Goal: Task Accomplishment & Management: Manage account settings

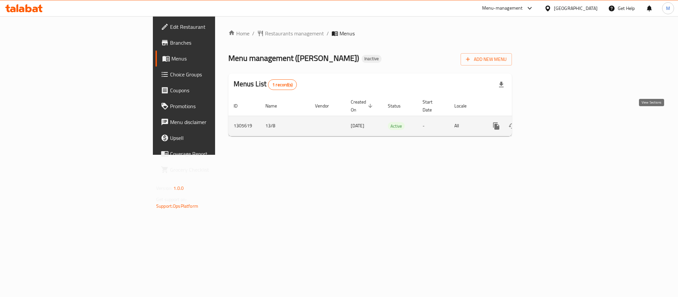
click at [548, 122] on icon "enhanced table" at bounding box center [544, 126] width 8 height 8
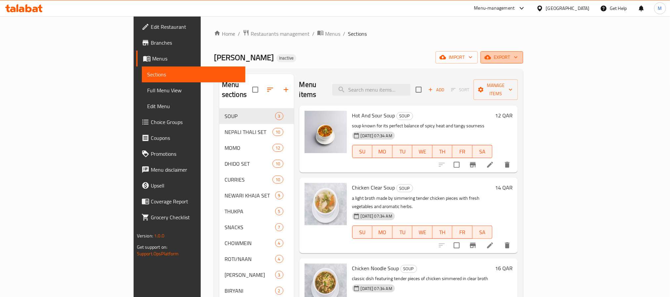
click at [523, 53] on button "export" at bounding box center [501, 57] width 43 height 12
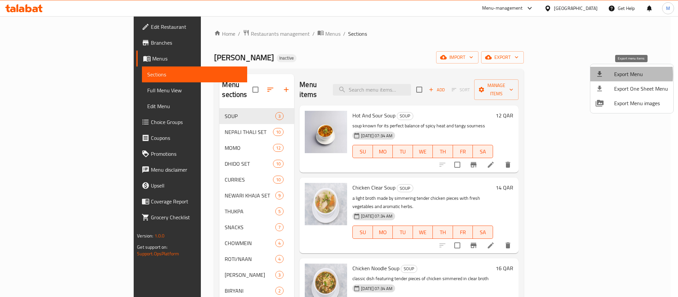
click at [603, 75] on div at bounding box center [604, 74] width 19 height 8
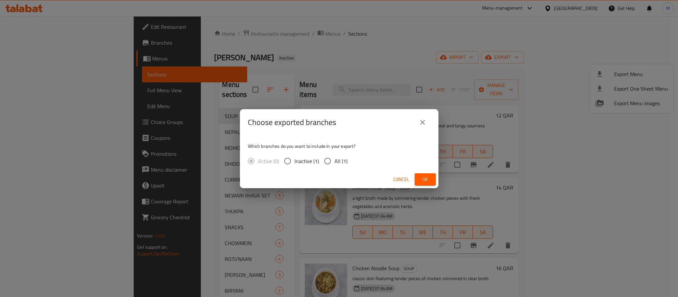
click at [338, 164] on span "All (1)" at bounding box center [340, 161] width 13 height 8
click at [334, 164] on input "All (1)" at bounding box center [327, 161] width 14 height 14
radio input "true"
click at [425, 179] on span "Ok" at bounding box center [425, 179] width 11 height 8
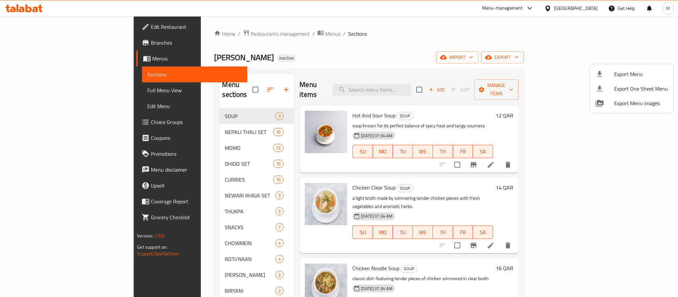
click at [306, 66] on div at bounding box center [339, 148] width 678 height 297
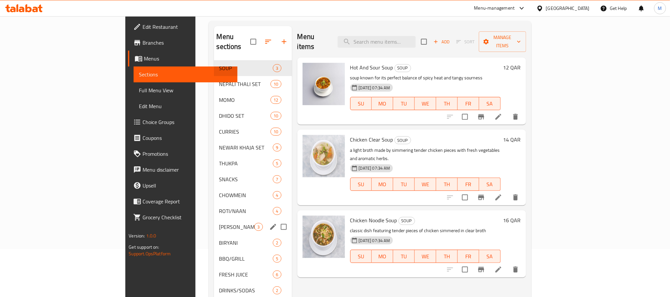
scroll to position [93, 0]
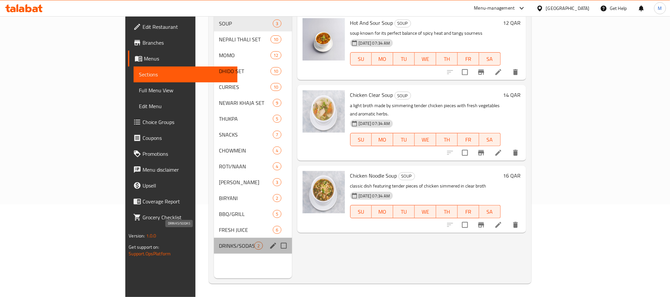
click at [219, 242] on span "DRINKS/SODAS" at bounding box center [236, 246] width 35 height 8
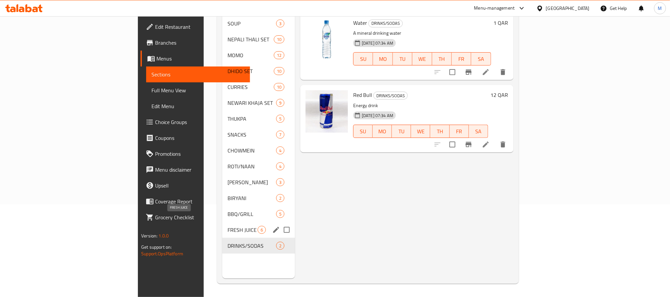
click at [228, 226] on span "FRESH JUICE" at bounding box center [243, 230] width 30 height 8
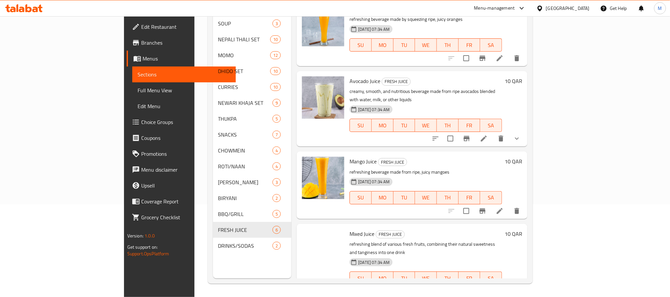
scroll to position [153, 0]
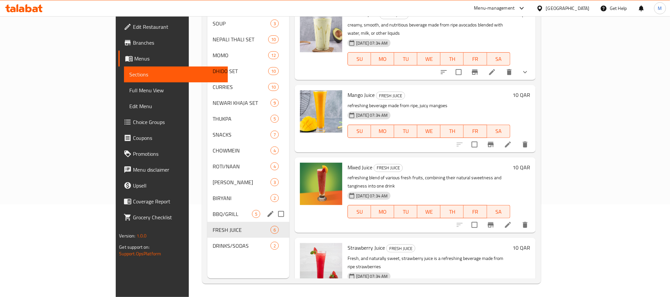
click at [207, 211] on div "BBQ/GRILL 5" at bounding box center [248, 214] width 82 height 16
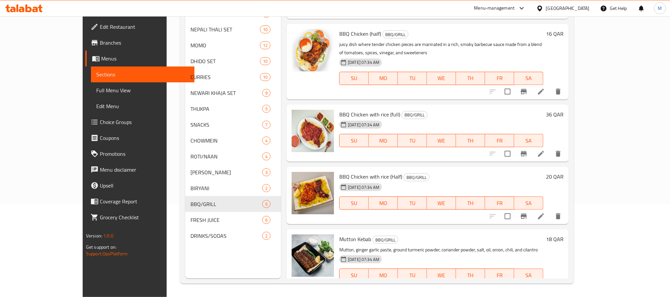
scroll to position [61, 0]
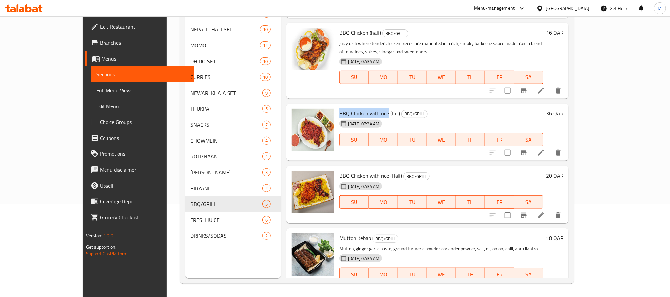
drag, startPoint x: 366, startPoint y: 97, endPoint x: 318, endPoint y: 97, distance: 48.3
click at [337, 106] on div "BBQ Chicken with rice (full) BBQ/GRILL 14-08-2025 07:34 AM SU MO TU WE TH FR SA" at bounding box center [441, 132] width 209 height 52
copy span "BBQ Chicken with rice"
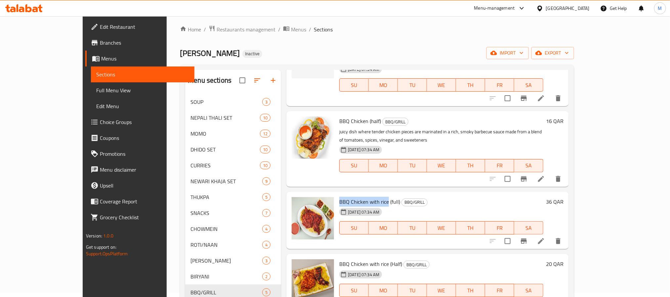
scroll to position [0, 0]
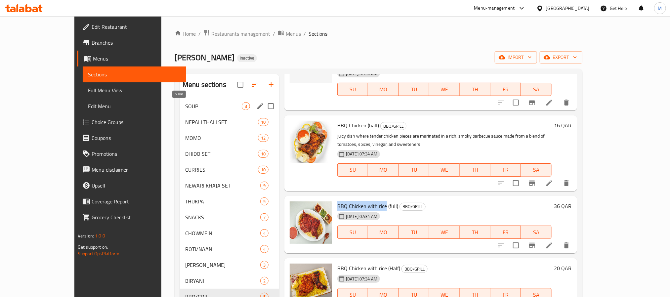
click at [185, 104] on span "SOUP" at bounding box center [213, 106] width 57 height 8
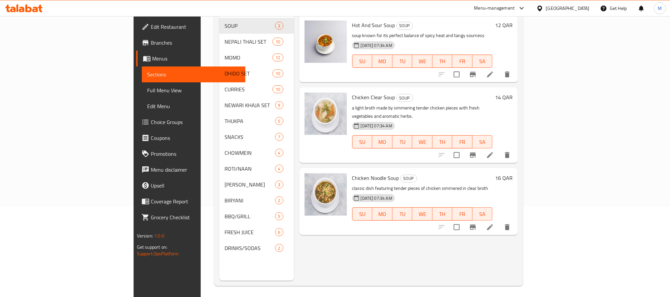
scroll to position [93, 0]
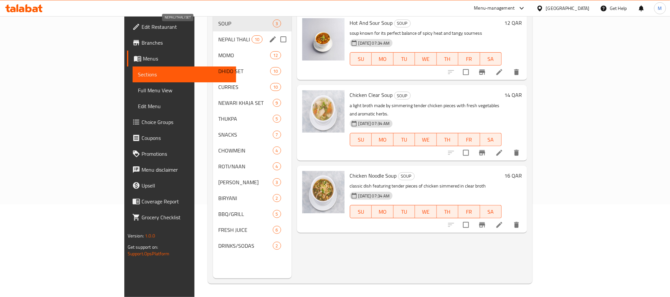
click at [218, 35] on span "NEPALI THALI SET" at bounding box center [234, 39] width 33 height 8
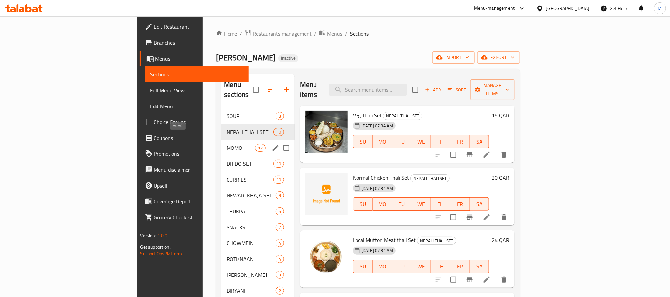
click at [227, 144] on span "MOMO" at bounding box center [241, 148] width 28 height 8
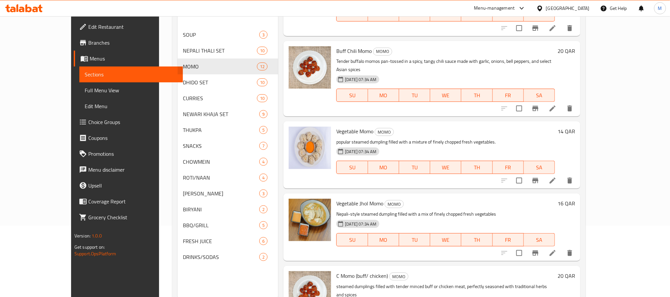
scroll to position [93, 0]
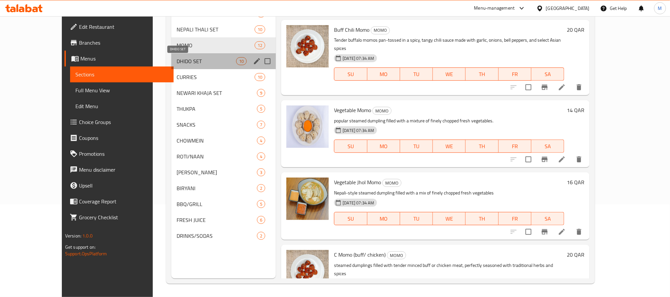
click at [190, 62] on span "DHIDO SET" at bounding box center [207, 61] width 60 height 8
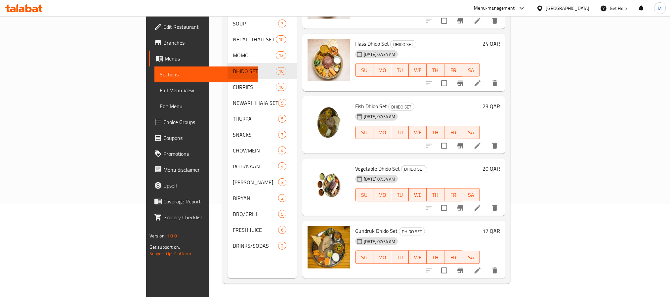
scroll to position [343, 0]
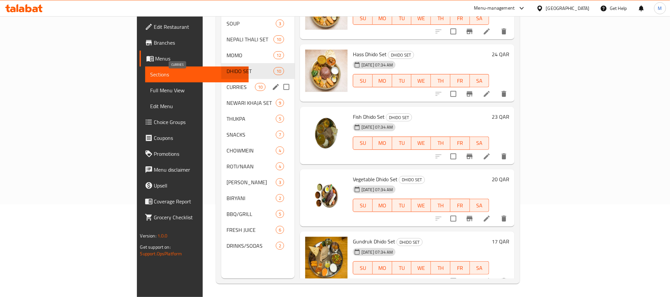
click at [227, 83] on span "CURRIES" at bounding box center [241, 87] width 28 height 8
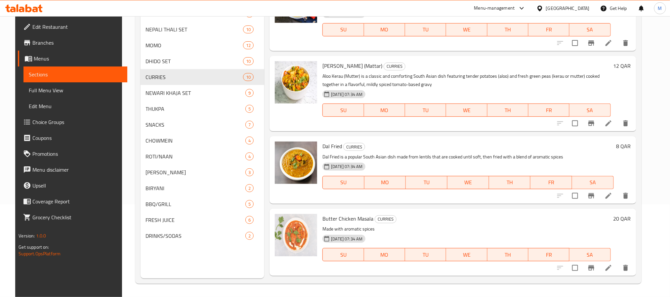
scroll to position [456, 0]
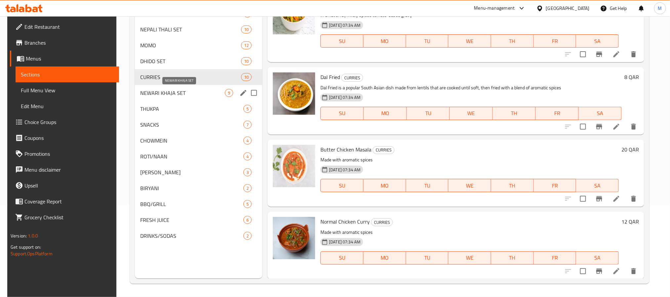
click at [146, 91] on span "NEWARI KHAJA SET" at bounding box center [182, 93] width 85 height 8
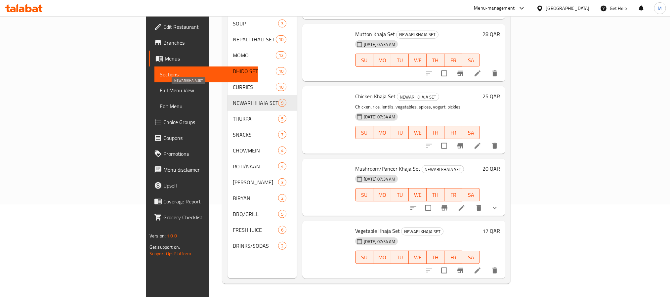
scroll to position [290, 0]
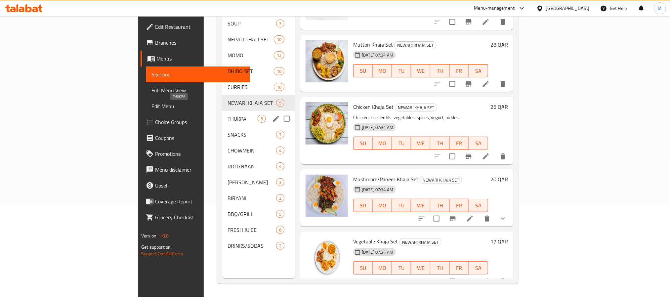
click at [228, 115] on span "THUKPA" at bounding box center [243, 119] width 30 height 8
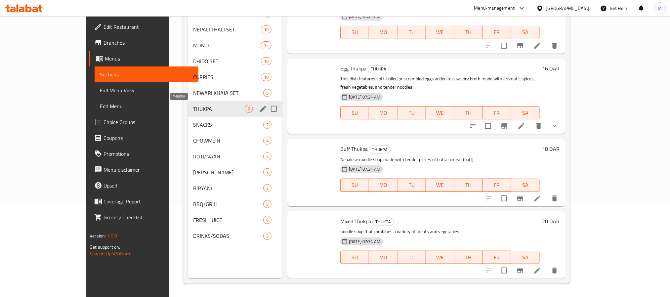
scroll to position [80, 0]
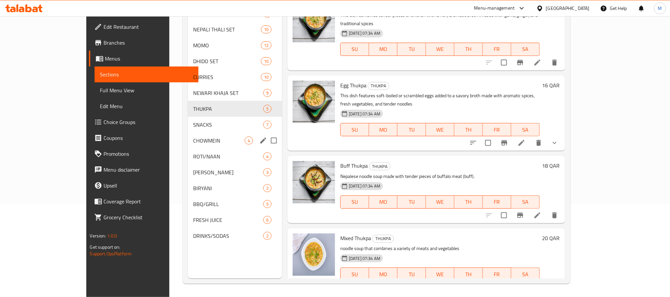
click at [188, 134] on div "CHOWMEIN 4" at bounding box center [235, 141] width 94 height 16
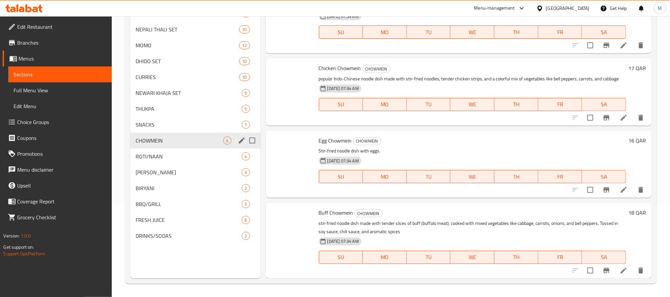
scroll to position [33, 0]
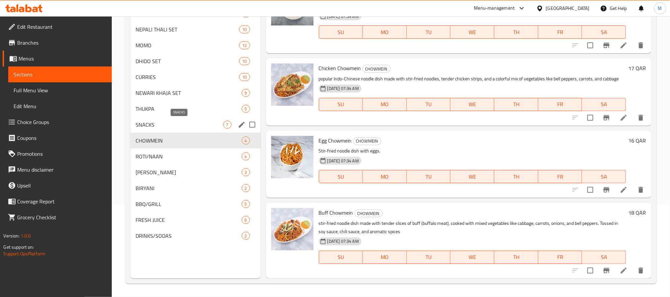
click at [178, 127] on span "SNACKS" at bounding box center [180, 125] width 88 height 8
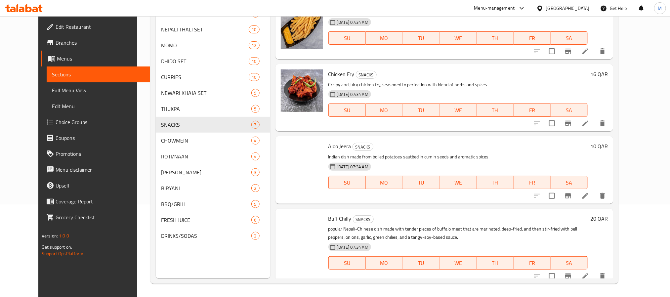
scroll to position [222, 0]
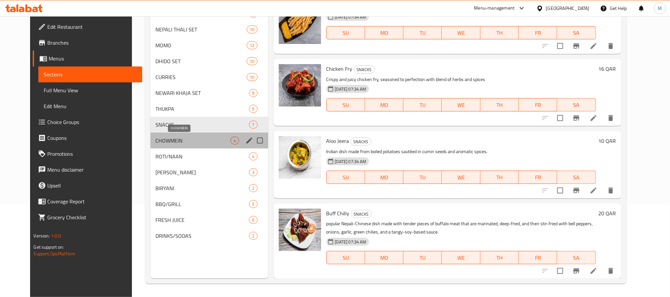
click at [156, 140] on span "CHOWMEIN" at bounding box center [193, 141] width 75 height 8
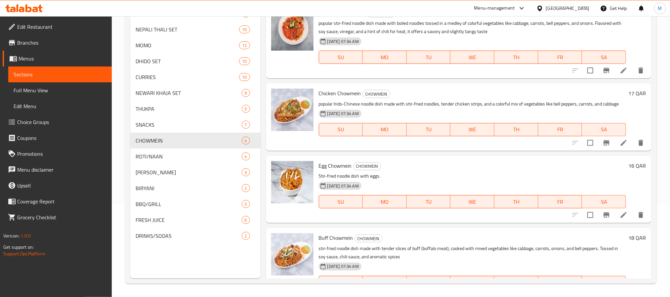
scroll to position [33, 0]
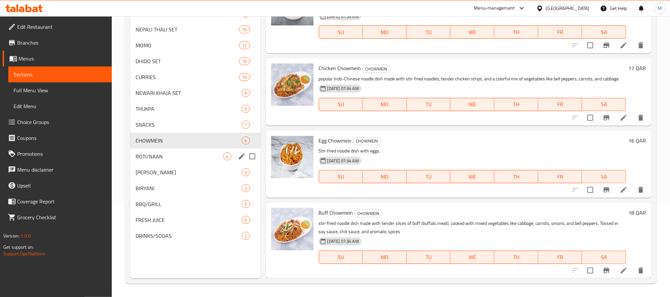
click at [174, 151] on div "ROTI/NAAN 4" at bounding box center [195, 156] width 130 height 16
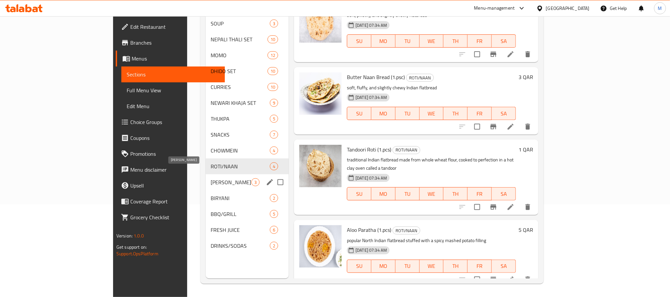
click at [211, 178] on span "FRIED RICE" at bounding box center [231, 182] width 40 height 8
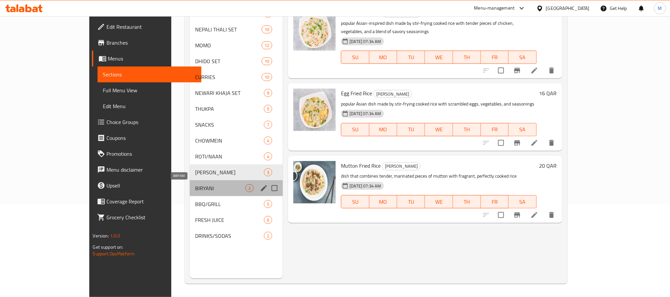
click at [195, 186] on span "BIRYANI" at bounding box center [220, 188] width 50 height 8
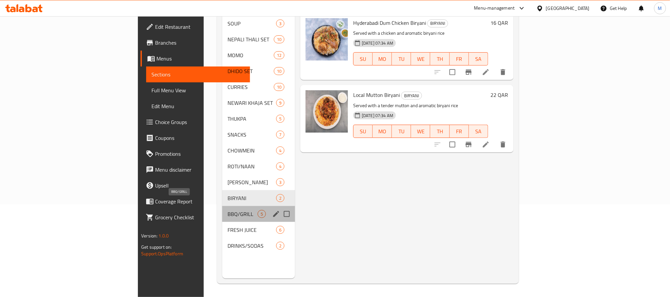
click at [228, 210] on span "BBQ/GRILL" at bounding box center [243, 214] width 30 height 8
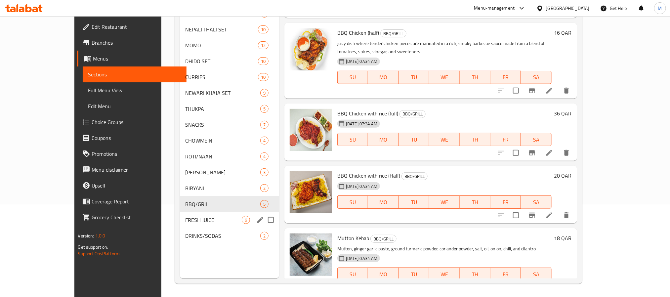
click at [200, 216] on span "FRESH JUICE" at bounding box center [213, 220] width 57 height 8
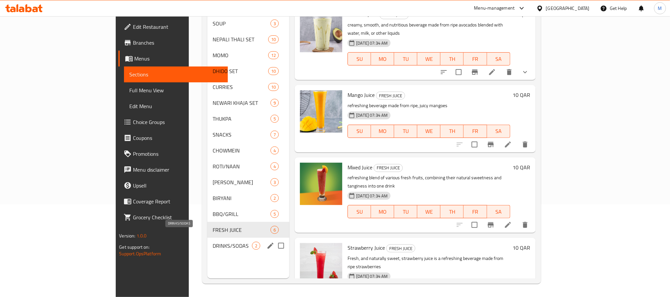
click at [213, 242] on span "DRINKS/SODAS" at bounding box center [232, 246] width 39 height 8
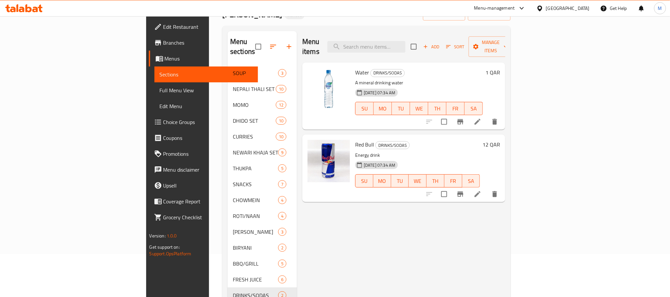
click at [581, 5] on div "Qatar" at bounding box center [568, 8] width 44 height 7
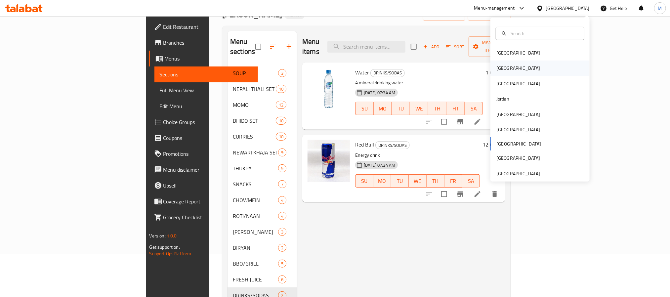
click at [503, 67] on div "Egypt" at bounding box center [518, 68] width 54 height 15
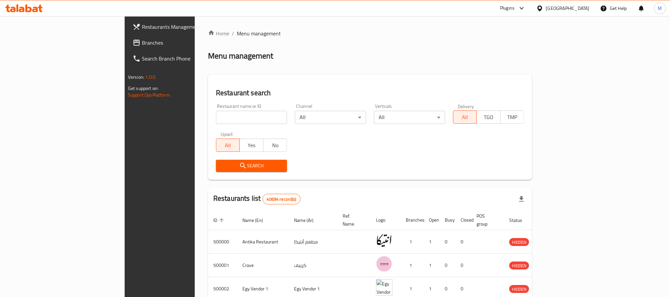
click at [142, 40] on span "Branches" at bounding box center [186, 43] width 89 height 8
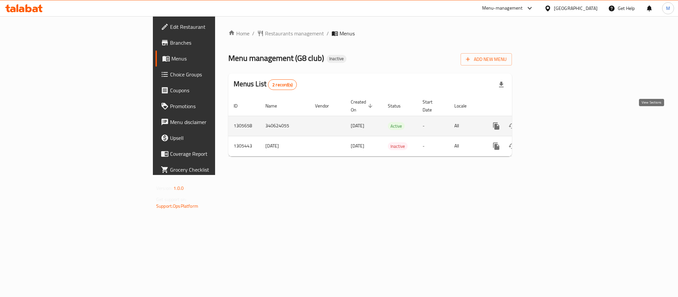
click at [548, 122] on icon "enhanced table" at bounding box center [544, 126] width 8 height 8
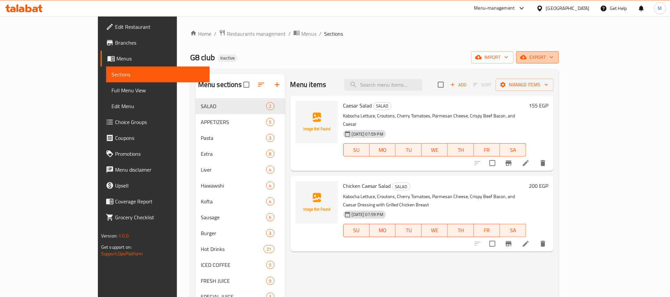
click at [559, 63] on button "export" at bounding box center [537, 57] width 43 height 12
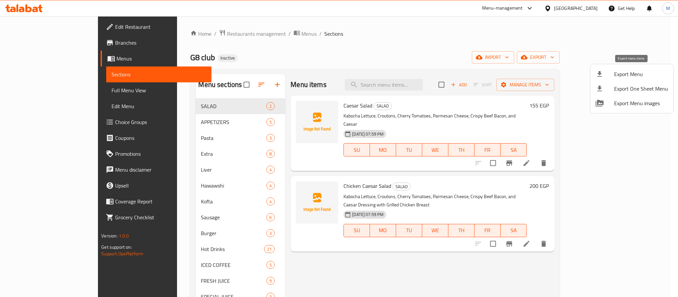
click at [624, 72] on span "Export Menu" at bounding box center [641, 74] width 54 height 8
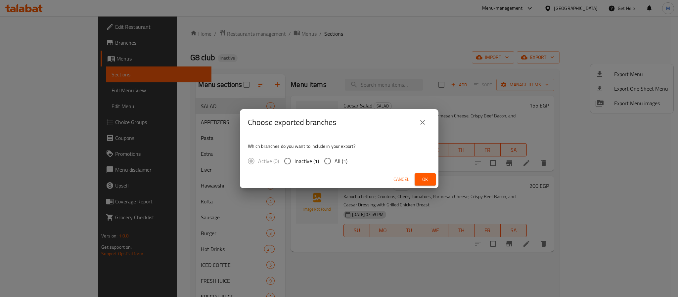
click at [336, 160] on span "All (1)" at bounding box center [340, 161] width 13 height 8
click at [334, 160] on input "All (1)" at bounding box center [327, 161] width 14 height 14
radio input "true"
click at [423, 174] on button "Ok" at bounding box center [424, 179] width 21 height 12
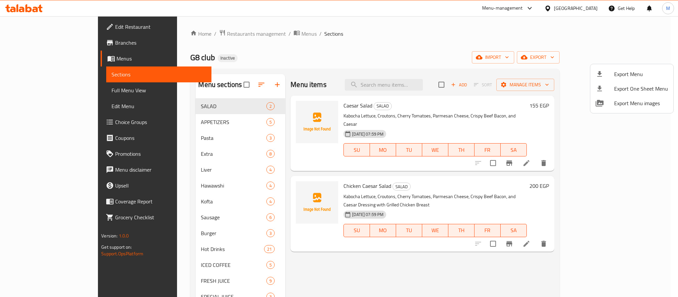
click at [191, 35] on div at bounding box center [339, 148] width 678 height 297
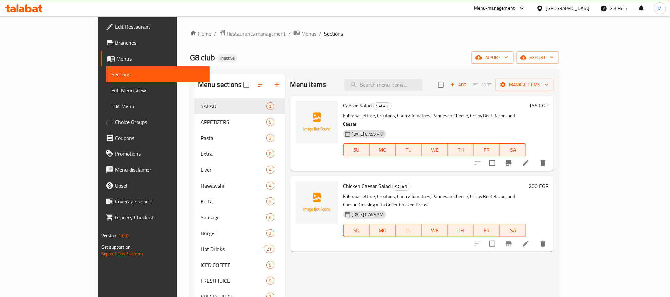
click at [546, 7] on div at bounding box center [541, 8] width 10 height 7
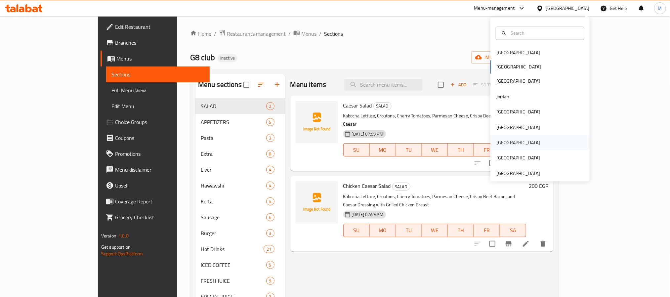
click at [503, 142] on div "Qatar" at bounding box center [518, 142] width 54 height 15
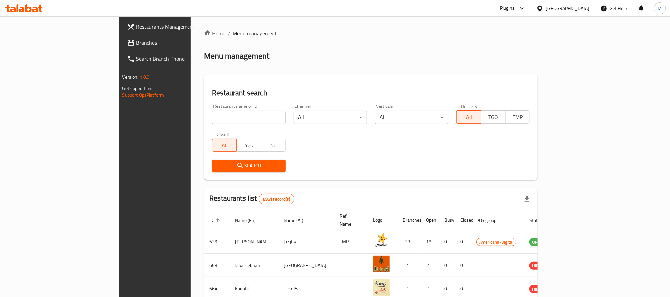
drag, startPoint x: 36, startPoint y: 46, endPoint x: 43, endPoint y: 36, distance: 12.2
click at [136, 46] on span "Branches" at bounding box center [180, 43] width 89 height 8
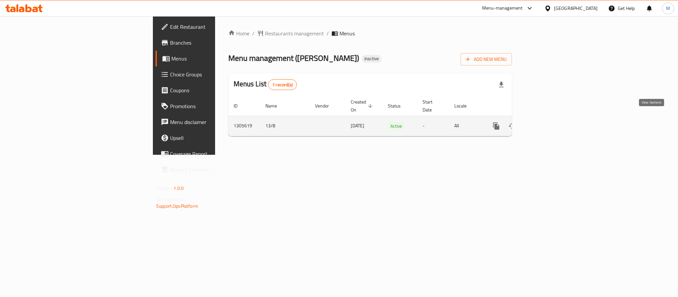
click at [552, 121] on link "enhanced table" at bounding box center [544, 126] width 16 height 16
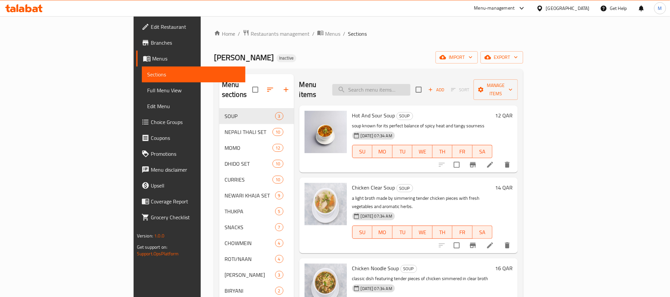
click at [392, 84] on input "search" at bounding box center [371, 90] width 78 height 12
paste input "Hass Choila Thali Set"
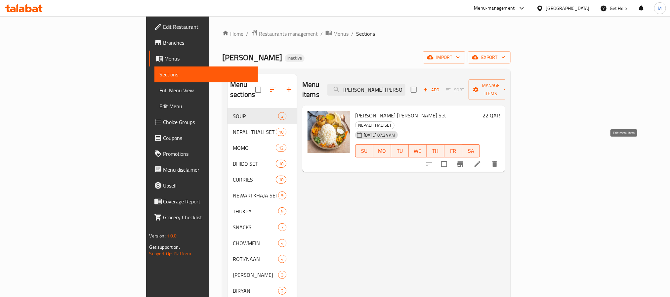
type input "Hass Choila Thali Set"
click at [481, 160] on icon at bounding box center [478, 164] width 8 height 8
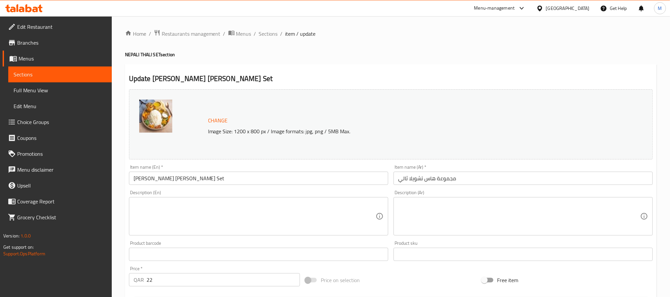
click at [242, 207] on textarea at bounding box center [255, 216] width 242 height 31
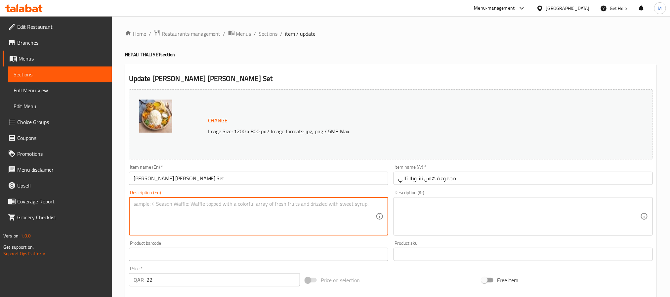
paste textarea "Platter with grilled mutton, rice, and vegetables."
type textarea "Platter with grilled mutton, rice, and vegetables."
click at [462, 213] on textarea at bounding box center [519, 216] width 242 height 31
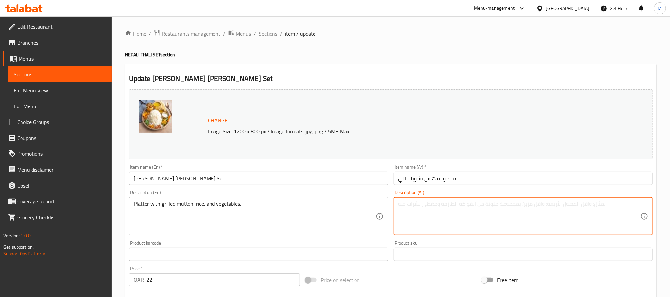
paste textarea "طبق من لحم الضأن المشوي والأرز والخضروات."
type textarea "طبق من لحم الضأن المشوي والأرز والخضروات."
click at [428, 176] on input "مجموعة هاس تشويلا ثالي" at bounding box center [523, 178] width 259 height 13
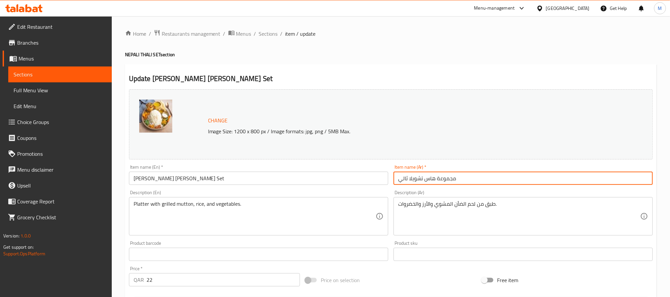
drag, startPoint x: 266, startPoint y: 31, endPoint x: 273, endPoint y: 1, distance: 30.6
click at [266, 31] on span "Sections" at bounding box center [268, 34] width 19 height 8
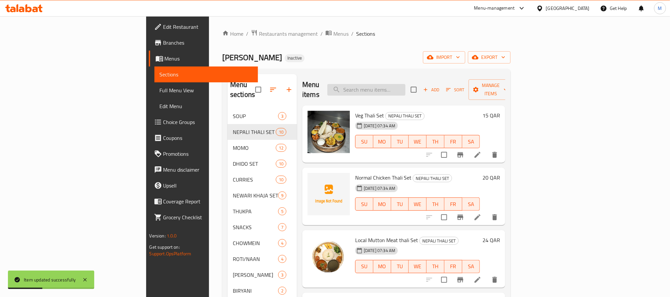
click at [404, 84] on input "search" at bounding box center [366, 90] width 78 height 12
paste input "Fish Curry Thali Set"
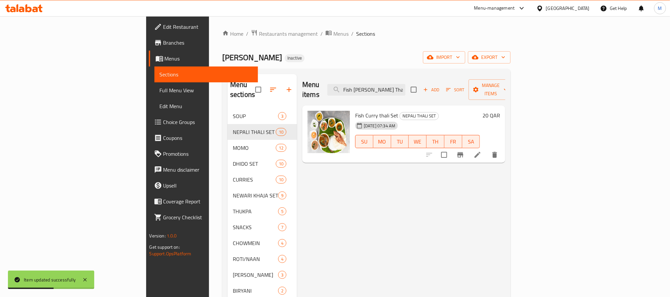
type input "Fish Curry Thali Set"
click at [480, 152] on icon at bounding box center [478, 155] width 6 height 6
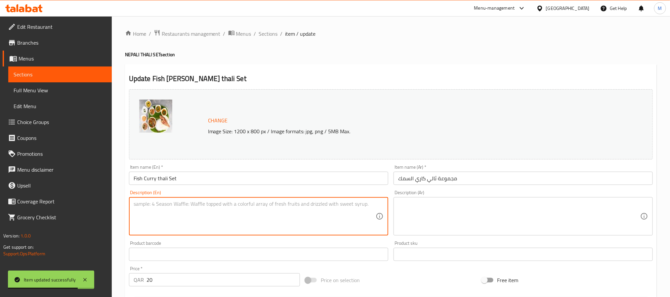
click at [239, 211] on textarea at bounding box center [255, 216] width 242 height 31
paste textarea "Platter with fish curry, rice, and vegetables."
type textarea "Platter with fish curry, rice, and vegetables."
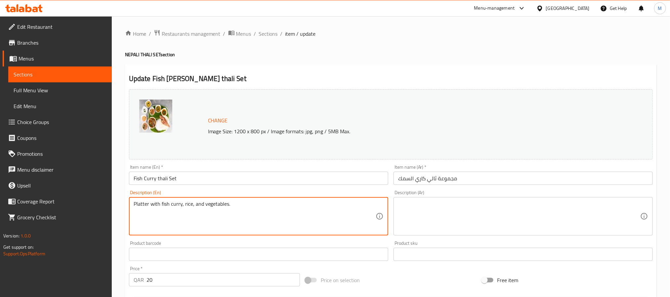
click at [444, 217] on textarea at bounding box center [519, 216] width 242 height 31
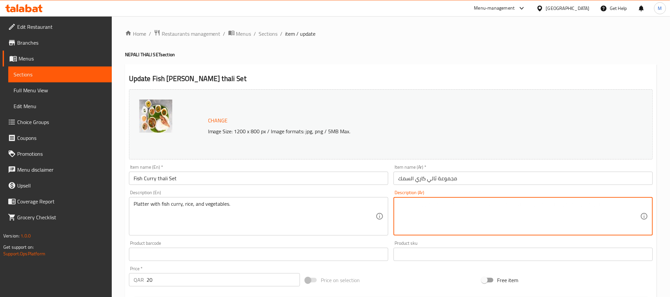
paste textarea "طبق مع كاري السمك والأرز والخضروات."
type textarea "طبق مع كاري السمك والأرز والخضروات."
click at [349, 178] on input "Fish Curry thali Set" at bounding box center [258, 178] width 259 height 13
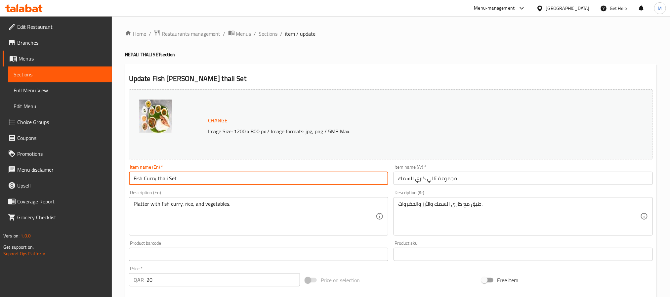
drag, startPoint x: 273, startPoint y: 38, endPoint x: 308, endPoint y: 65, distance: 43.6
click at [273, 38] on span "Sections" at bounding box center [268, 34] width 19 height 8
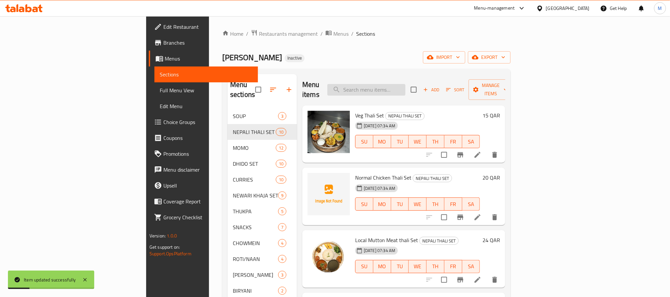
click at [405, 88] on input "search" at bounding box center [366, 90] width 78 height 12
paste input "Chicken Fry Thali Set"
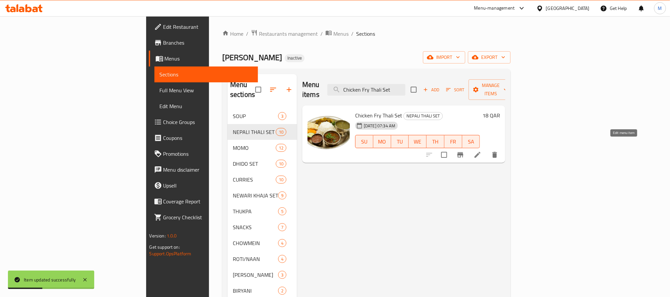
type input "Chicken Fry Thali Set"
click at [480, 152] on icon at bounding box center [478, 155] width 6 height 6
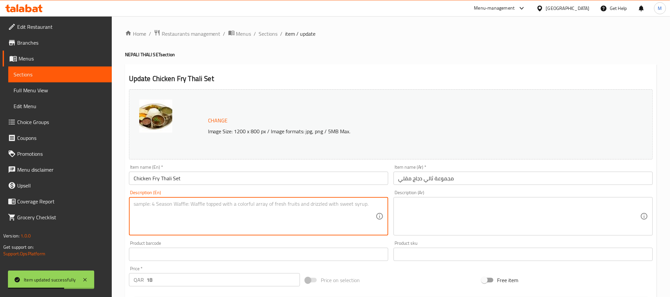
click at [244, 212] on textarea at bounding box center [255, 216] width 242 height 31
paste textarea "Platter with fried chicken, rice, and vegetables."
type textarea "Platter with fried chicken, rice, and vegetables."
click at [464, 210] on textarea at bounding box center [519, 216] width 242 height 31
paste textarea "طبق من الدجاج المقلي والأرز والخضروات."
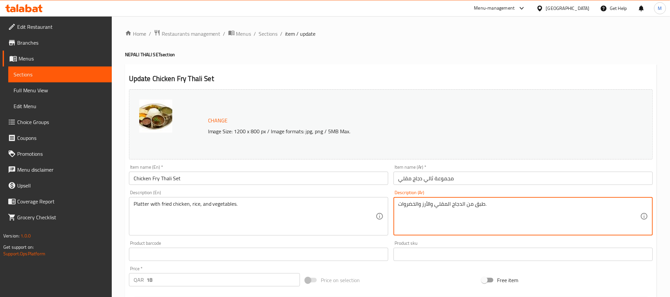
type textarea "طبق من الدجاج المقلي والأرز والخضروات."
click at [311, 186] on div "Item name (En)   * Chicken Fry Thali Set Item name (En) *" at bounding box center [258, 174] width 265 height 25
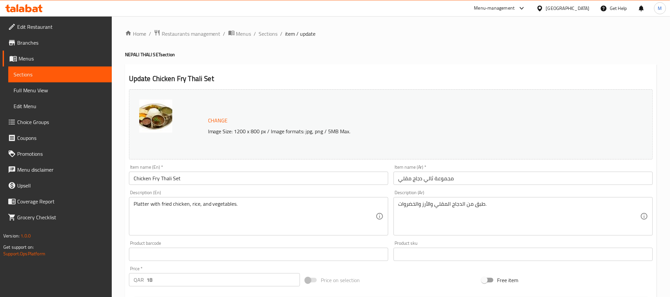
click at [309, 177] on input "Chicken Fry Thali Set" at bounding box center [258, 178] width 259 height 13
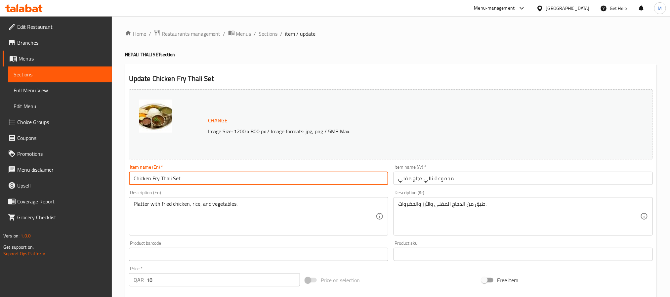
drag, startPoint x: 262, startPoint y: 35, endPoint x: 271, endPoint y: 9, distance: 27.3
click at [262, 35] on span "Sections" at bounding box center [268, 34] width 19 height 8
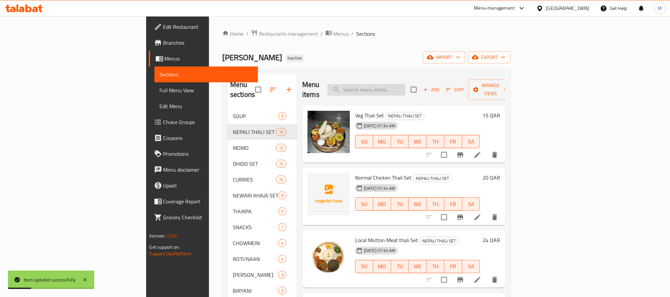
click at [405, 91] on input "search" at bounding box center [366, 90] width 78 height 12
paste input "Local Chicken Thali Set"
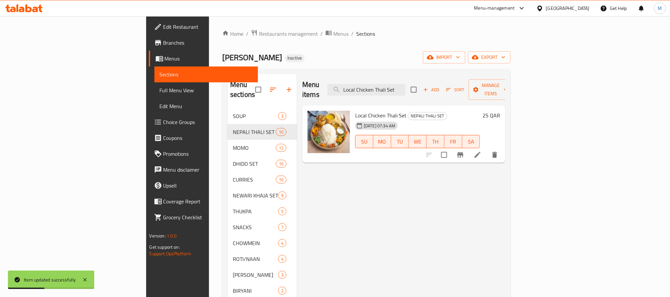
type input "Local Chicken Thali Set"
click at [481, 151] on icon at bounding box center [478, 155] width 8 height 8
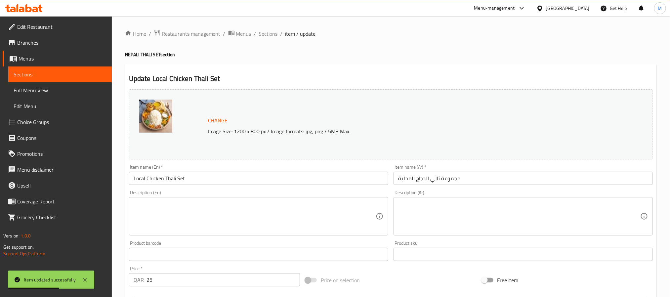
click at [280, 208] on textarea at bounding box center [255, 216] width 242 height 31
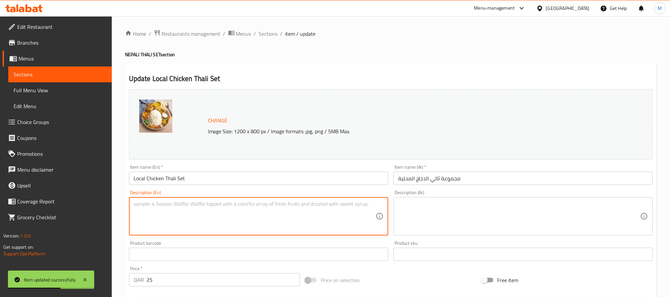
paste textarea "Platter with local chicken, rice, and vegetables."
type textarea "Platter with local chicken, rice, and vegetables."
click at [441, 208] on textarea at bounding box center [519, 216] width 242 height 31
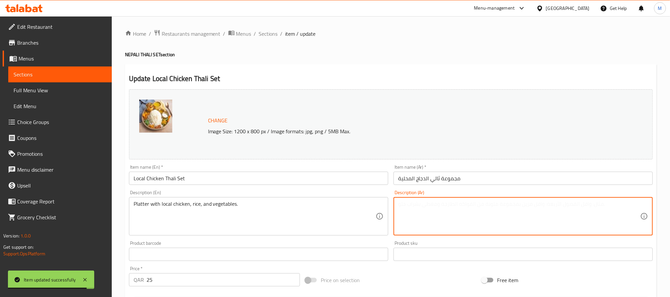
paste textarea "طبق من الدجاج المحلي والأرز والخضروات."
type textarea "طبق من الدجاج المحلي والأرز والخضروات."
click at [326, 180] on input "Local Chicken Thali Set" at bounding box center [258, 178] width 259 height 13
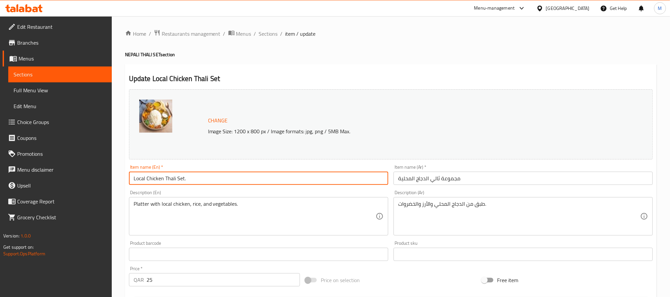
type input "Local Chicken Thali Set"
click at [270, 33] on span "Sections" at bounding box center [268, 34] width 19 height 8
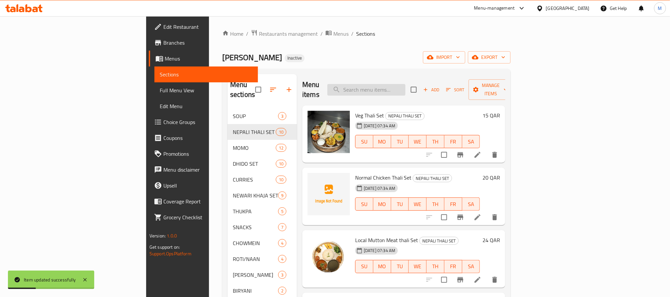
paste input "Local Chicken Dhido Set"
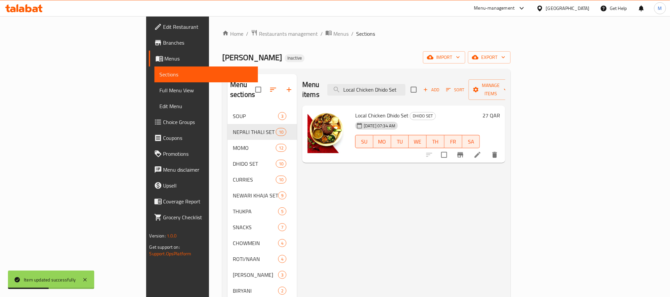
type input "Local Chicken Dhido Set"
click at [487, 149] on li at bounding box center [477, 155] width 19 height 12
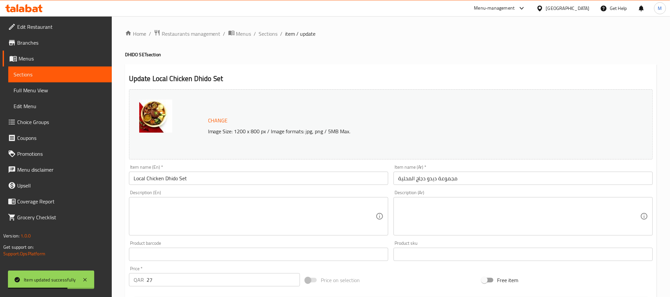
click at [230, 206] on textarea at bounding box center [255, 216] width 242 height 31
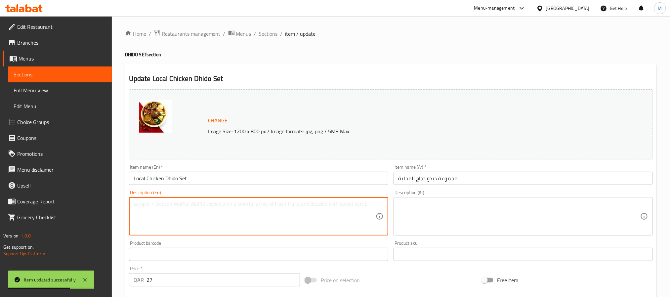
paste textarea "Dhido with local chicken curry and vegetables."
type textarea "Dhido with local chicken curry and vegetables."
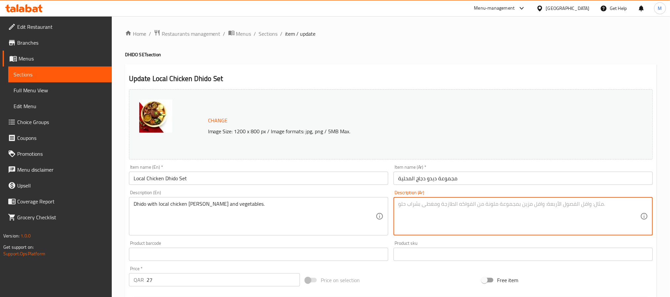
click at [472, 214] on textarea at bounding box center [519, 216] width 242 height 31
paste textarea "ديدو مع الكاري الدجاج المحلي والخضروات."
type textarea "ديدو مع الكاري الدجاج المحلي والخضروات."
click at [343, 177] on input "Local Chicken Dhido Set" at bounding box center [258, 178] width 259 height 13
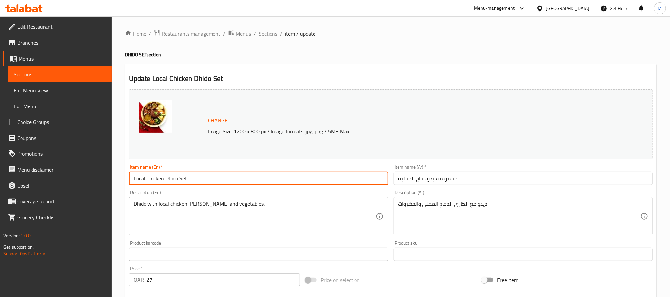
drag, startPoint x: 274, startPoint y: 34, endPoint x: 266, endPoint y: 6, distance: 29.0
click at [274, 34] on span "Sections" at bounding box center [268, 34] width 19 height 8
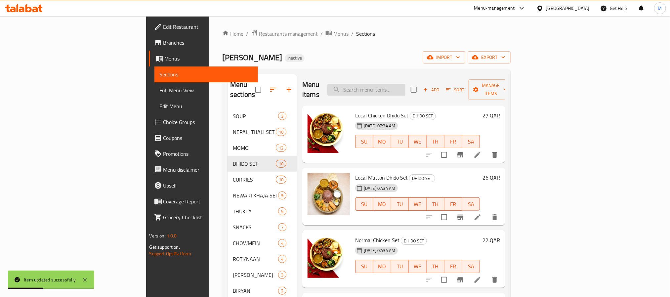
click at [405, 89] on input "search" at bounding box center [366, 90] width 78 height 12
paste input "Local Mutton Dhido Set"
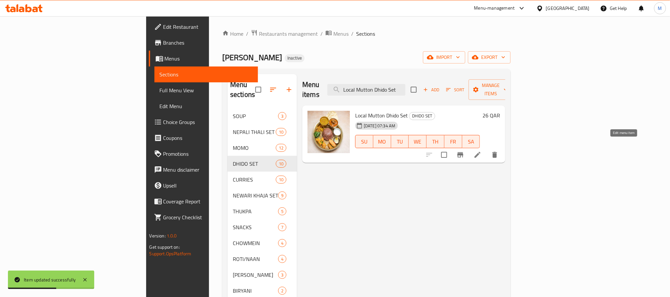
type input "Local Mutton Dhido Set"
click at [481, 151] on icon at bounding box center [478, 155] width 8 height 8
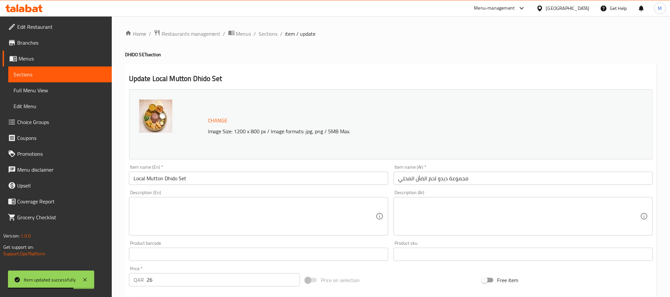
click at [296, 201] on textarea at bounding box center [255, 216] width 242 height 31
paste textarea "Dhido with mutton curry and vegetables."
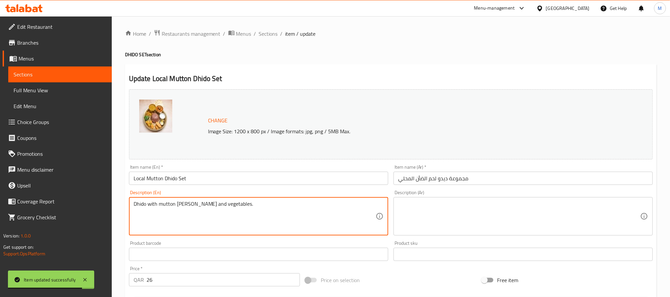
type textarea "Dhido with mutton curry and vegetables."
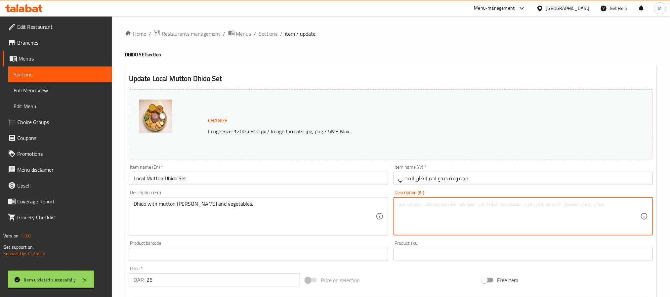
drag, startPoint x: 457, startPoint y: 213, endPoint x: 457, endPoint y: 219, distance: 6.0
click at [456, 218] on textarea at bounding box center [519, 216] width 242 height 31
paste textarea "ديدو مع كاري لحم الضأن والخضروات."
type textarea "ديدو مع كاري لحم الضأن والخضروات."
click at [259, 184] on input "Local Mutton Dhido Set" at bounding box center [258, 178] width 259 height 13
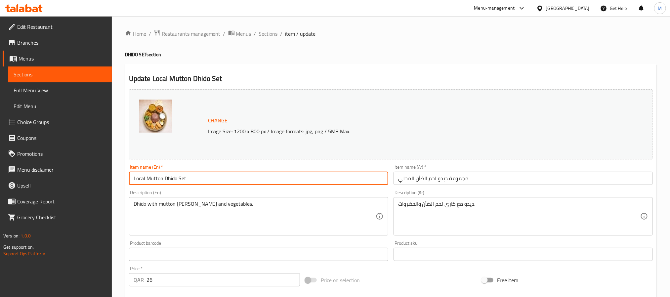
drag, startPoint x: 265, startPoint y: 35, endPoint x: 260, endPoint y: 4, distance: 30.8
click at [265, 35] on span "Sections" at bounding box center [268, 34] width 19 height 8
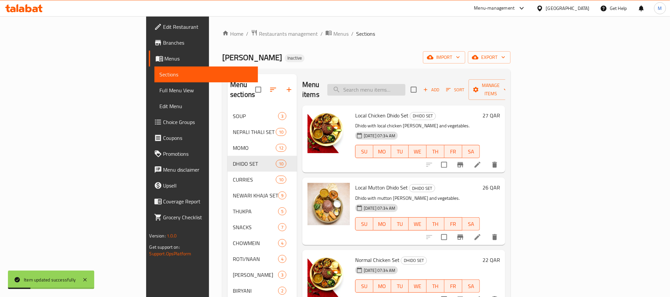
click at [405, 84] on input "search" at bounding box center [366, 90] width 78 height 12
paste input "Normal Chicken Set"
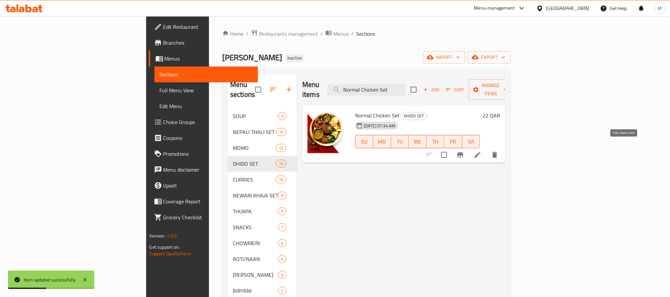
type input "Normal Chicken Set"
click at [481, 151] on icon at bounding box center [478, 155] width 8 height 8
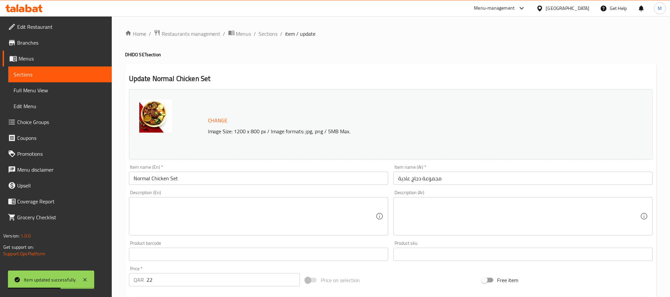
click at [214, 197] on div "Description (En)" at bounding box center [258, 216] width 259 height 38
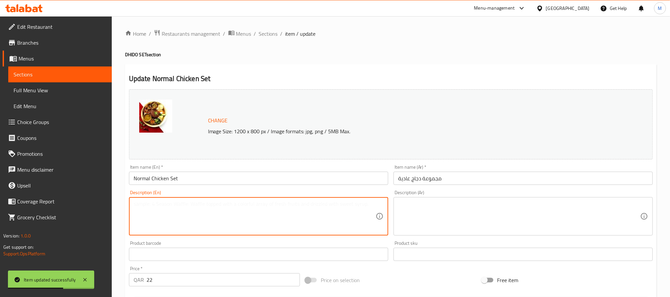
paste textarea "Regular chicken platter with rice and vegetables."
type textarea "Regular chicken platter with rice and vegetables."
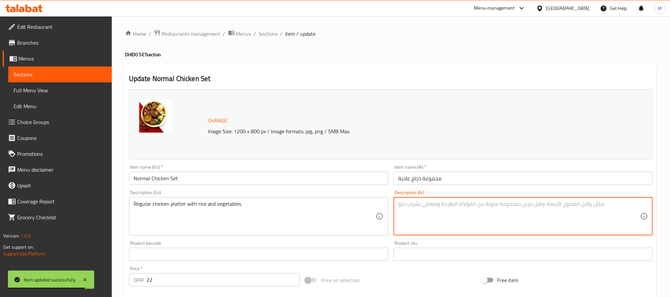
click at [455, 226] on textarea at bounding box center [519, 216] width 242 height 31
paste textarea "طبق دجاج عادي مع الأرز والخضروات."
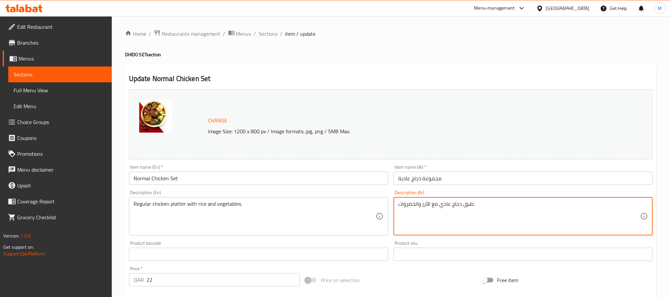
type textarea "طبق دجاج عادي مع الأرز والخضروات."
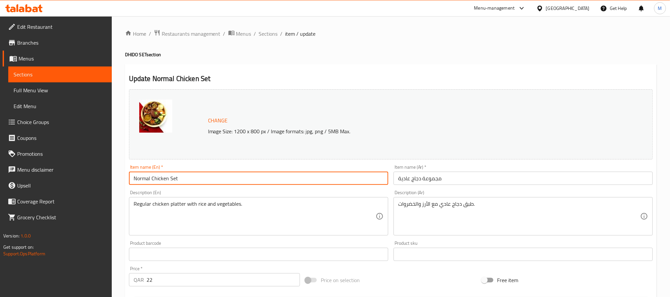
click at [277, 182] on input "Normal Chicken Set" at bounding box center [258, 178] width 259 height 13
drag, startPoint x: 263, startPoint y: 38, endPoint x: 246, endPoint y: 1, distance: 40.2
click at [263, 38] on span "Sections" at bounding box center [268, 34] width 19 height 8
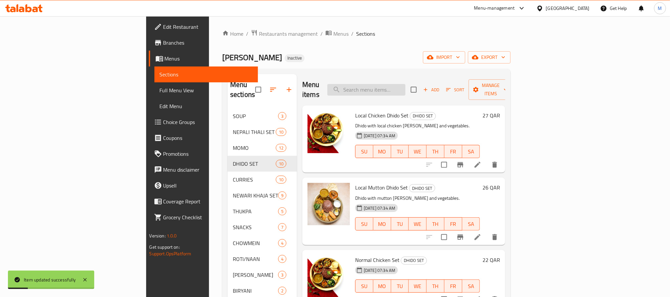
click at [405, 84] on input "search" at bounding box center [366, 90] width 78 height 12
paste input "Sukuti Dhido Set"
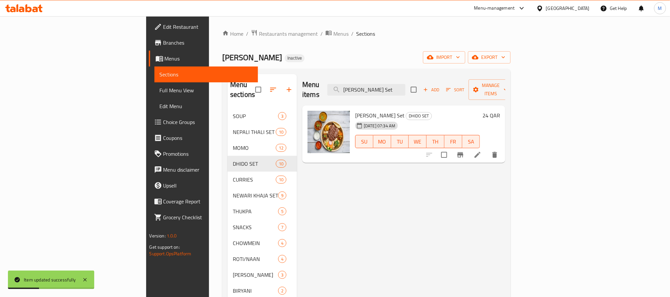
type input "Sukuti Dhido Set"
click at [481, 151] on icon at bounding box center [478, 155] width 8 height 8
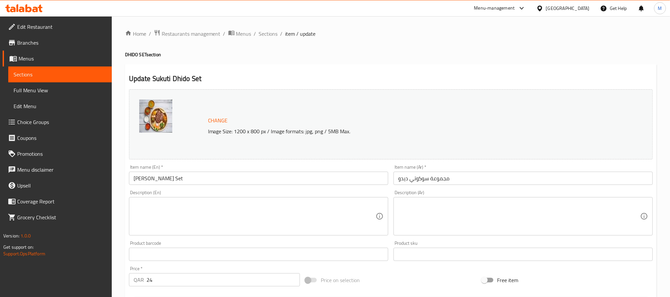
click at [223, 210] on textarea at bounding box center [255, 216] width 242 height 31
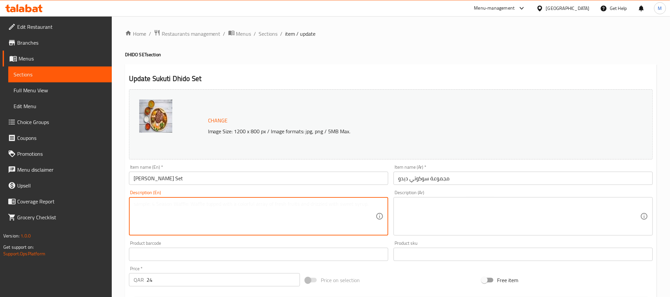
paste textarea "Dhido with mutton and vegetables."
type textarea "Dhido with mutton and vegetables."
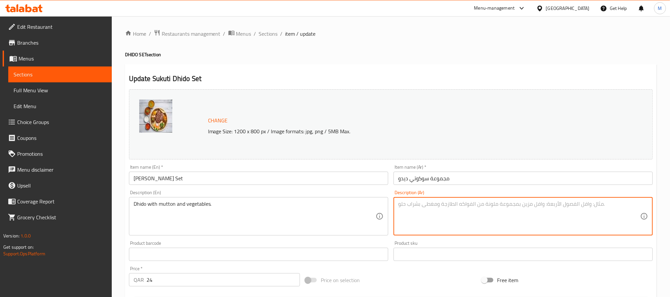
click at [488, 225] on textarea at bounding box center [519, 216] width 242 height 31
paste textarea "ديدو مع لحم الضأن والخضروات."
type textarea "ديدو مع لحم الضأن والخضروات."
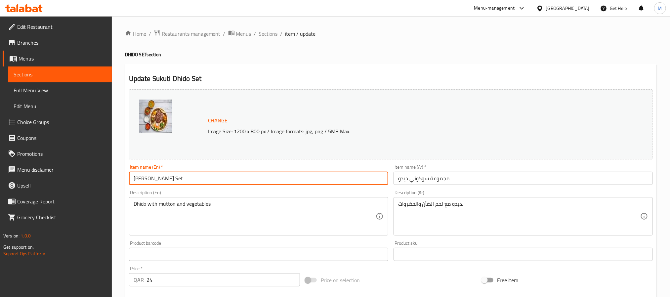
click at [328, 178] on input "Sukuti Dhido Set" at bounding box center [258, 178] width 259 height 13
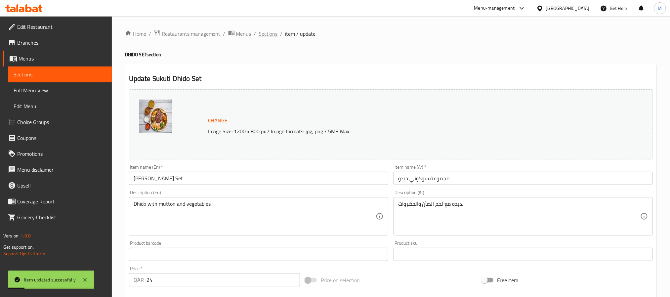
click at [268, 35] on span "Sections" at bounding box center [268, 34] width 19 height 8
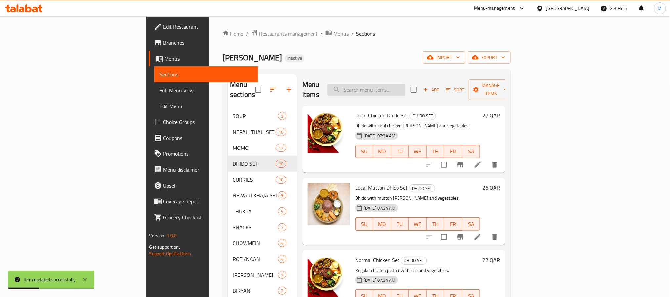
click at [405, 84] on input "search" at bounding box center [366, 90] width 78 height 12
paste input "Bhutan Dhido Set"
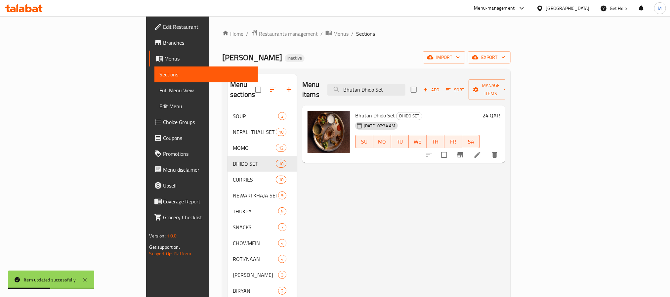
type input "Bhutan Dhido Set"
click at [480, 152] on icon at bounding box center [478, 155] width 6 height 6
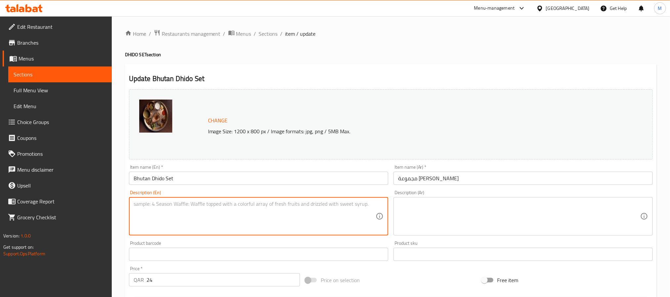
click at [200, 207] on textarea at bounding box center [255, 216] width 242 height 31
paste textarea "Dhido with mutton and vegetables."
type textarea "Dhido with mutton and vegetables."
click at [446, 216] on textarea at bounding box center [519, 216] width 242 height 31
paste textarea "ديدو مع لحم الضأن والخضروات."
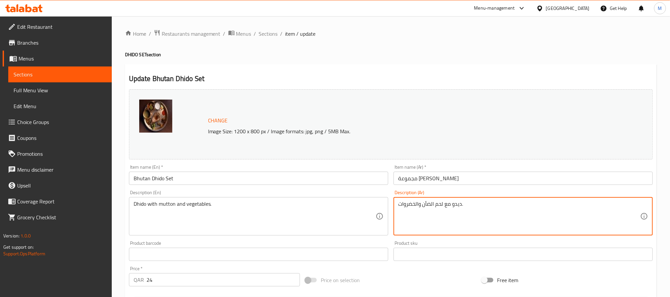
type textarea "ديدو مع لحم الضأن والخضروات."
click at [322, 182] on input "Bhutan Dhido Set" at bounding box center [258, 178] width 259 height 13
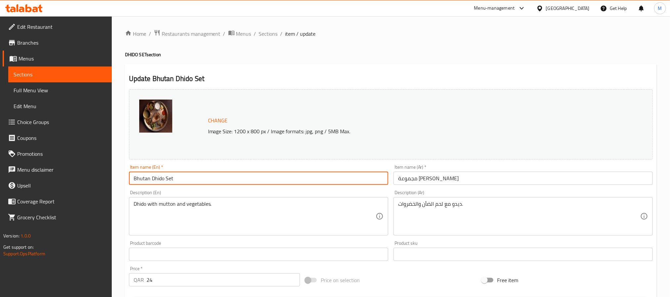
drag, startPoint x: 268, startPoint y: 34, endPoint x: 251, endPoint y: 0, distance: 38.2
click at [268, 34] on span "Sections" at bounding box center [268, 34] width 19 height 8
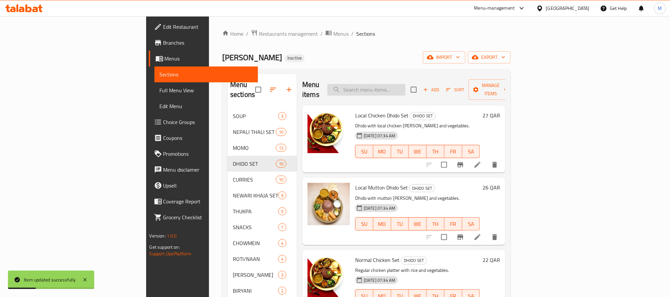
click at [405, 84] on input "search" at bounding box center [366, 90] width 78 height 12
paste input "Buff Choila Dhido Set"
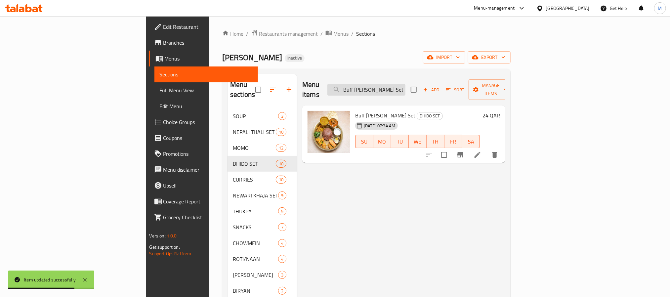
click at [405, 84] on input "Buff Choila Dhido Set" at bounding box center [366, 90] width 78 height 12
paste input "Hass"
click at [405, 84] on input "Hass Dhido Set" at bounding box center [366, 90] width 78 height 12
type input "Hass Dhido Set"
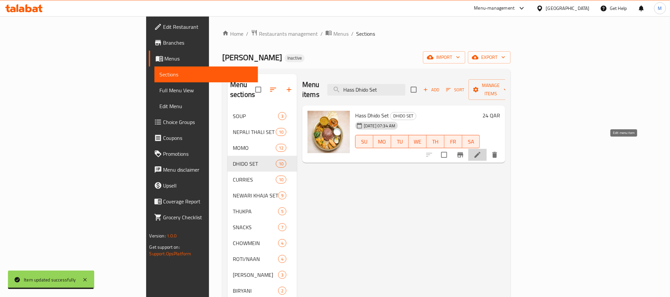
click at [480, 152] on icon at bounding box center [478, 155] width 6 height 6
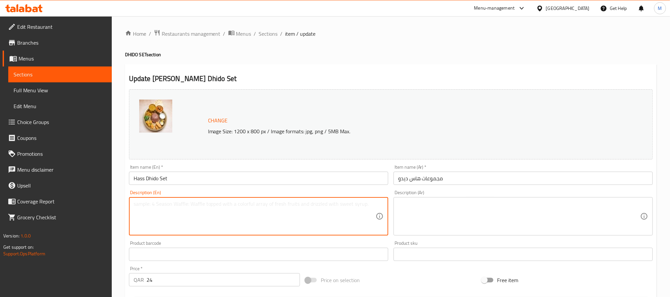
click at [251, 213] on textarea at bounding box center [255, 216] width 242 height 31
paste textarea "Dhido with grilled mutton and vegetables."
type textarea "Dhido with grilled mutton and vegetables."
click at [429, 211] on textarea at bounding box center [519, 216] width 242 height 31
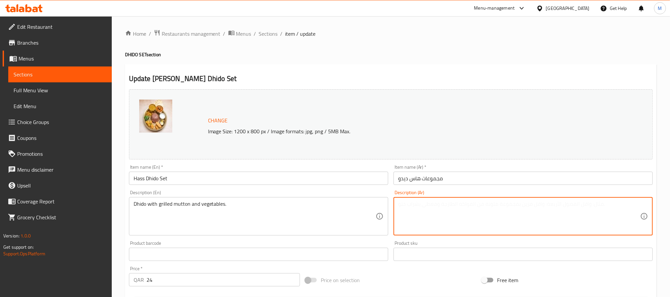
paste textarea "ديدو مع لحم ضأن مشوي وخضراوات."
type textarea "ديدو مع لحم ضأن مشوي وخضراوات."
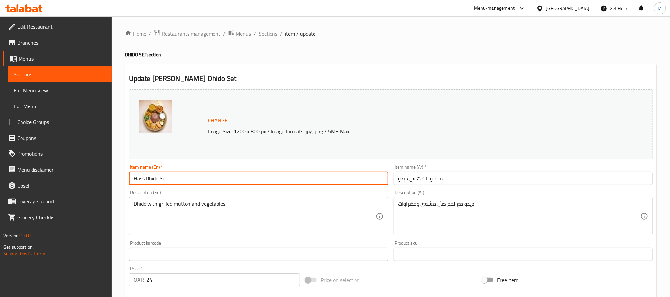
click at [225, 184] on input "Hass Dhido Set" at bounding box center [258, 178] width 259 height 13
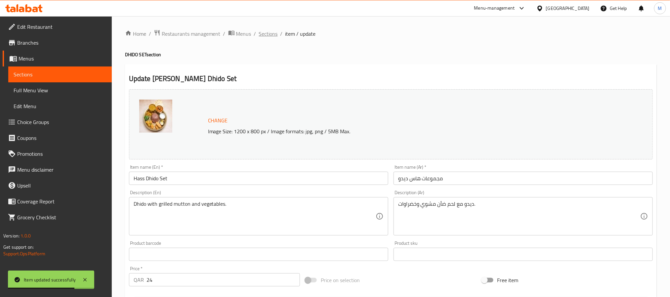
click at [267, 31] on span "Sections" at bounding box center [268, 34] width 19 height 8
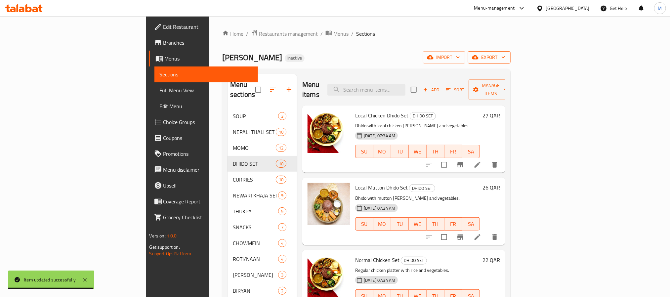
click at [505, 62] on span "export" at bounding box center [489, 57] width 32 height 8
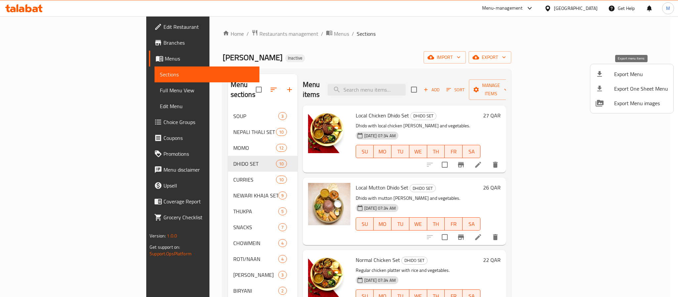
click at [614, 76] on span "Export Menu" at bounding box center [641, 74] width 54 height 8
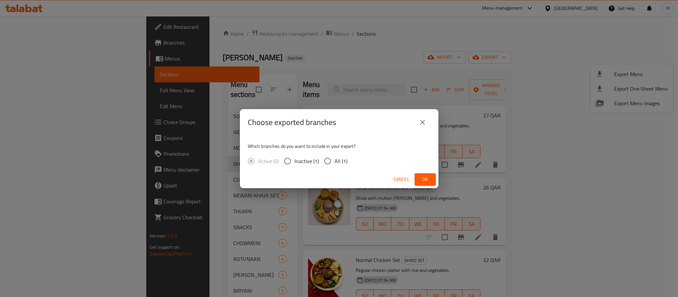
click at [335, 163] on span "All (1)" at bounding box center [340, 161] width 13 height 8
click at [334, 163] on input "All (1)" at bounding box center [327, 161] width 14 height 14
radio input "true"
click at [435, 179] on div "Cancel Ok" at bounding box center [339, 180] width 198 height 18
click at [429, 179] on span "Ok" at bounding box center [425, 179] width 11 height 8
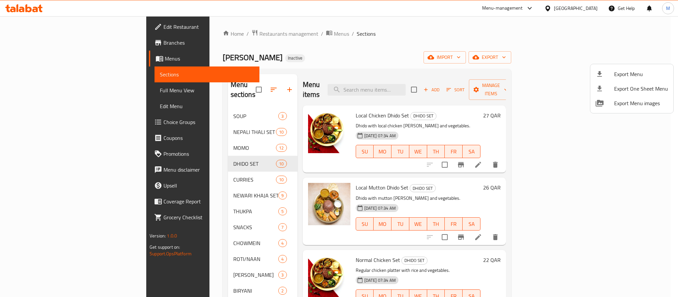
click at [583, 12] on div at bounding box center [339, 148] width 678 height 297
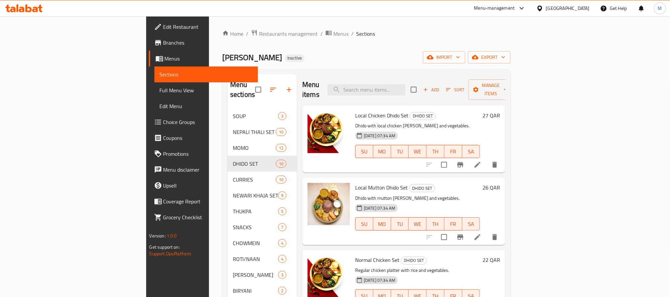
click at [584, 9] on div "[GEOGRAPHIC_DATA]" at bounding box center [568, 8] width 44 height 7
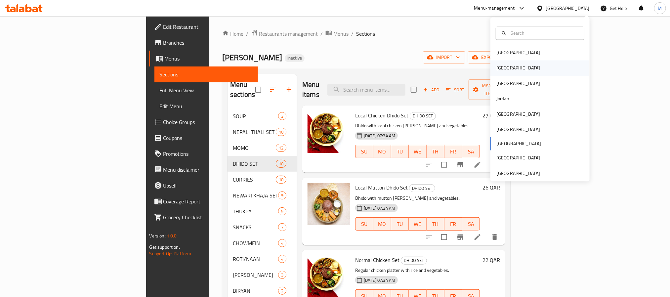
click at [524, 72] on div "[GEOGRAPHIC_DATA]" at bounding box center [539, 68] width 99 height 15
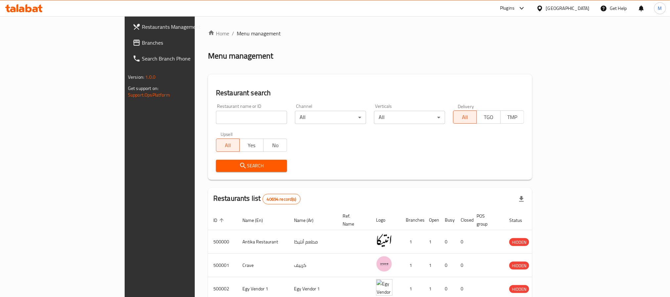
drag, startPoint x: 36, startPoint y: 43, endPoint x: 42, endPoint y: 30, distance: 14.6
click at [142, 43] on span "Branches" at bounding box center [186, 43] width 89 height 8
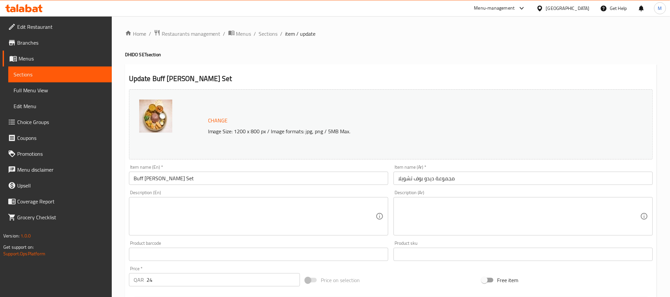
click at [242, 210] on textarea at bounding box center [255, 216] width 242 height 31
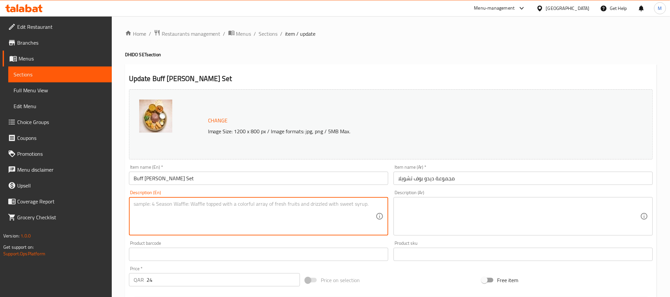
paste textarea "Dhido with grilled mutton and vegetables."
type textarea "Dhido with grilled mutton and vegetables."
click at [457, 222] on textarea at bounding box center [519, 216] width 242 height 31
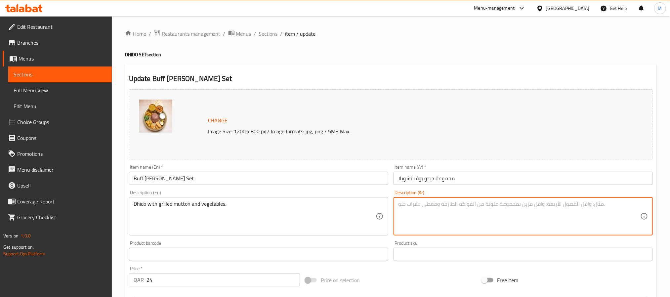
paste textarea "ديدو مع لحم ضأن مشوي وخضراوات."
type textarea "ديدو مع لحم ضأن مشوي وخضراوات."
click at [338, 182] on input "Buff Choila Dhido Set" at bounding box center [258, 178] width 259 height 13
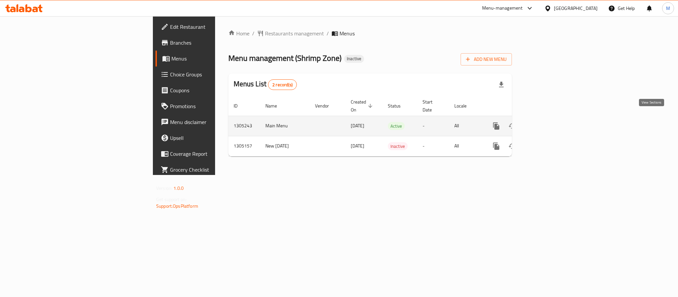
click at [552, 123] on link "enhanced table" at bounding box center [544, 126] width 16 height 16
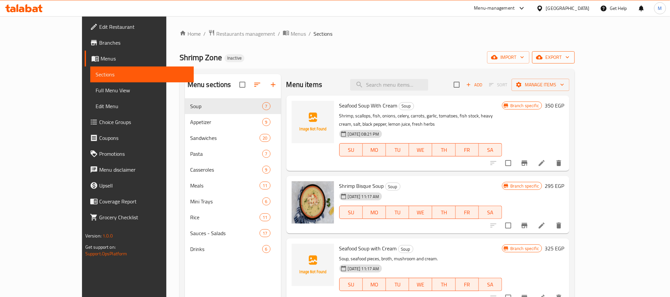
click at [575, 63] on button "export" at bounding box center [553, 57] width 43 height 12
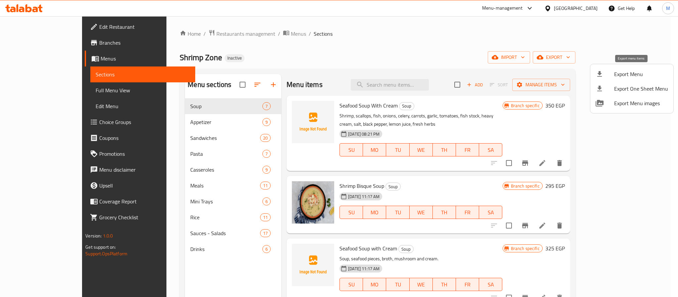
click at [623, 70] on span "Export Menu" at bounding box center [641, 74] width 54 height 8
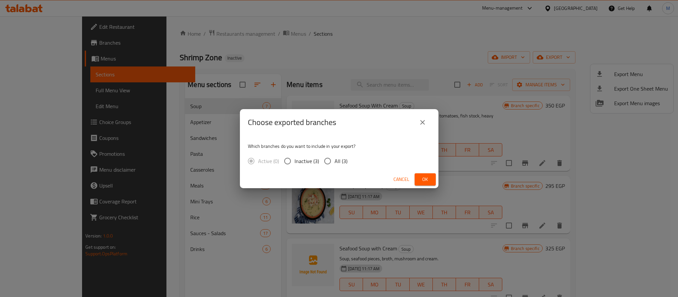
click at [323, 156] on input "All (3)" at bounding box center [327, 161] width 14 height 14
radio input "true"
click at [426, 178] on span "Ok" at bounding box center [425, 179] width 11 height 8
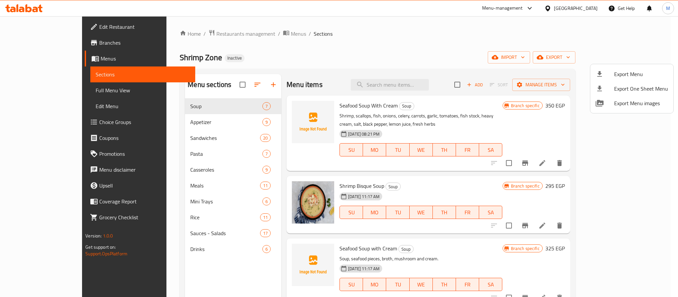
click at [40, 46] on div at bounding box center [339, 148] width 678 height 297
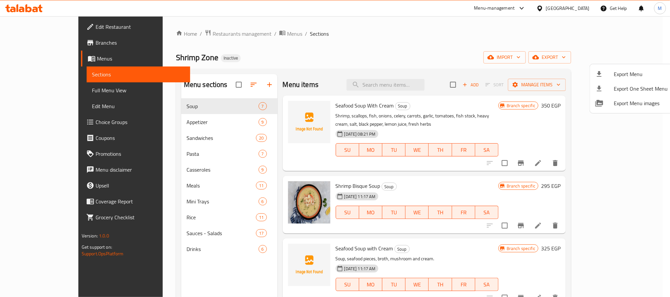
click at [96, 46] on span "Branches" at bounding box center [140, 43] width 89 height 8
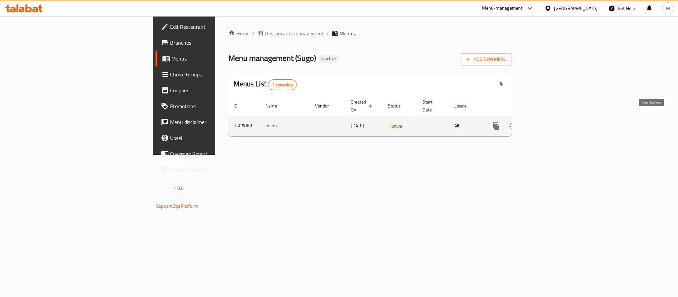
click at [548, 122] on icon "enhanced table" at bounding box center [544, 126] width 8 height 8
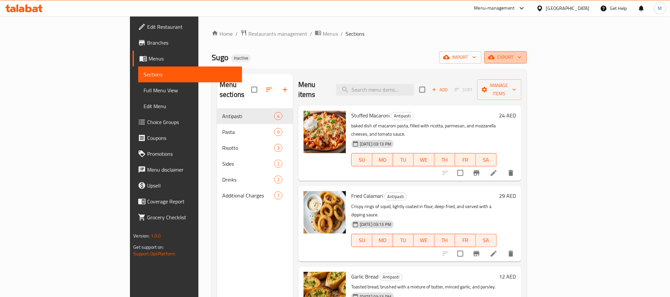
click at [521, 58] on span "export" at bounding box center [505, 57] width 32 height 8
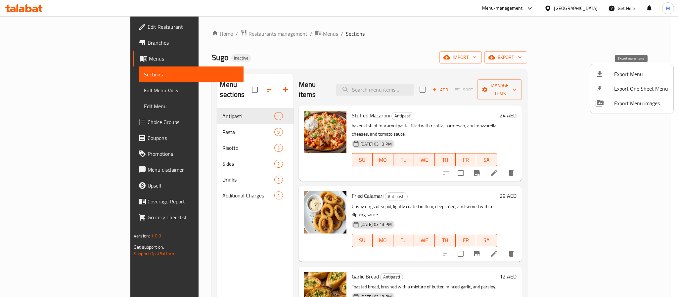
click at [625, 70] on span "Export Menu" at bounding box center [641, 74] width 54 height 8
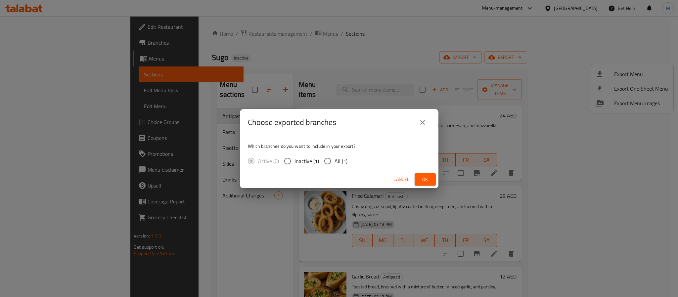
click at [339, 162] on span "All (1)" at bounding box center [340, 161] width 13 height 8
click at [334, 162] on input "All (1)" at bounding box center [327, 161] width 14 height 14
radio input "true"
click at [423, 173] on button "Ok" at bounding box center [424, 179] width 21 height 12
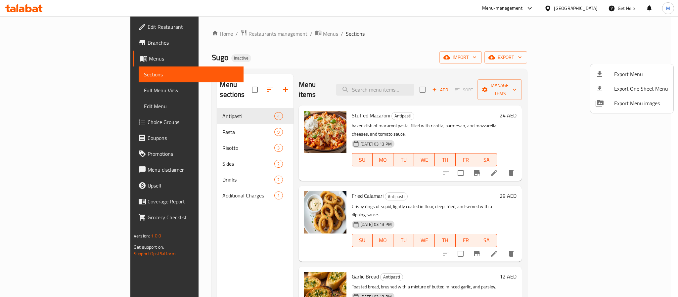
click at [200, 41] on div at bounding box center [339, 148] width 678 height 297
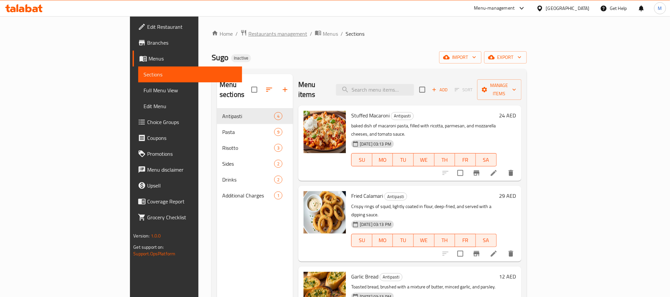
click at [248, 34] on span "Restaurants management" at bounding box center [277, 34] width 59 height 8
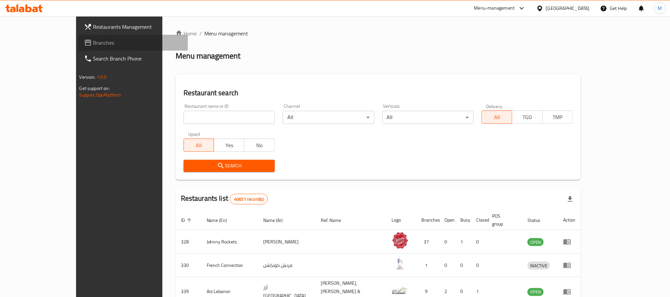
click at [93, 46] on span "Branches" at bounding box center [137, 43] width 89 height 8
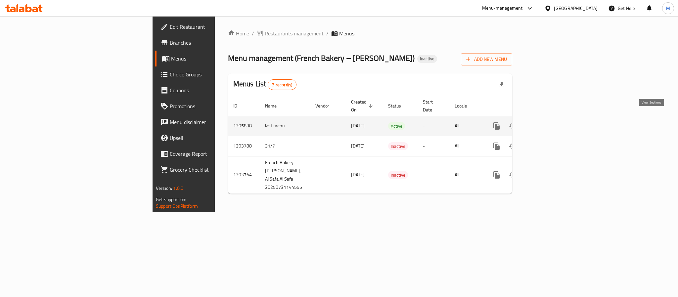
click at [548, 122] on icon "enhanced table" at bounding box center [544, 126] width 8 height 8
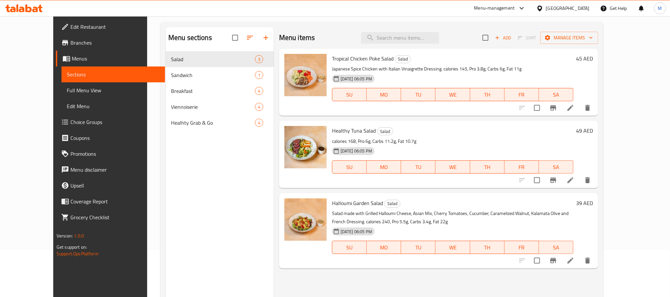
scroll to position [93, 0]
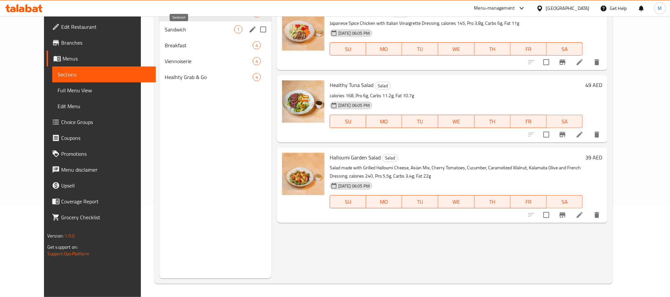
click at [199, 30] on span "Sandwich" at bounding box center [199, 29] width 69 height 8
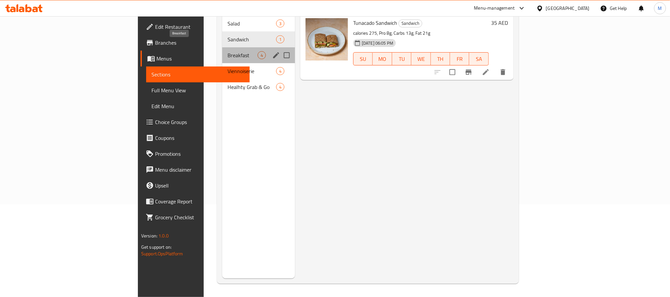
click at [228, 51] on span "Breakfast" at bounding box center [243, 55] width 30 height 8
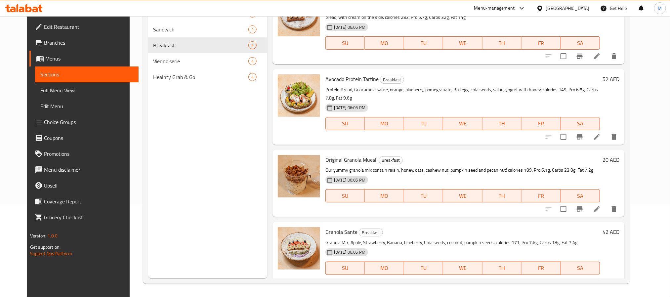
scroll to position [16, 0]
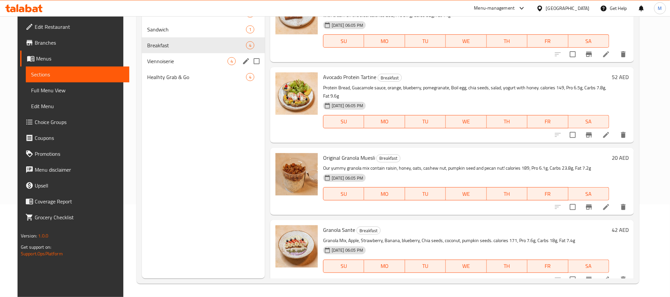
click at [183, 59] on span "Viennoiserie" at bounding box center [187, 61] width 80 height 8
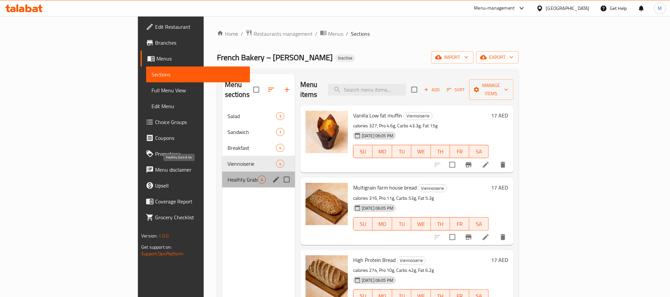
click at [228, 176] on span "Healhty Grab & Go" at bounding box center [243, 180] width 30 height 8
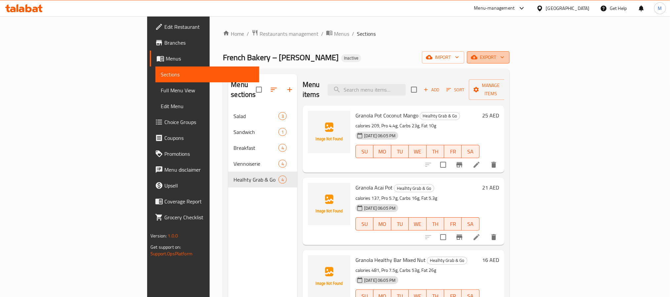
click at [504, 61] on span "export" at bounding box center [488, 57] width 32 height 8
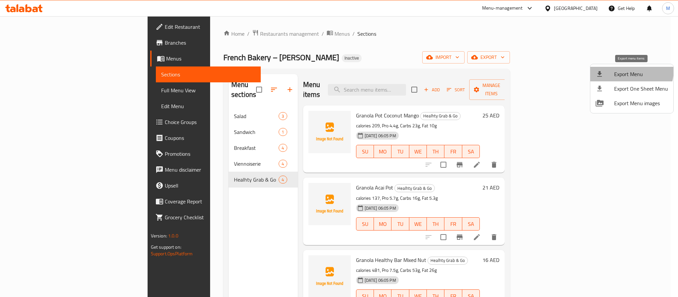
click at [623, 70] on span "Export Menu" at bounding box center [641, 74] width 54 height 8
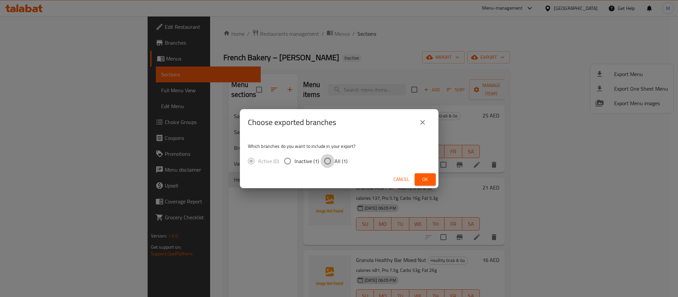
click at [333, 160] on input "All (1)" at bounding box center [327, 161] width 14 height 14
radio input "true"
click at [419, 175] on button "Ok" at bounding box center [424, 179] width 21 height 12
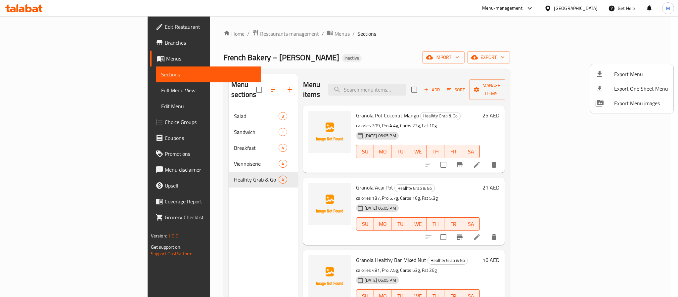
click at [192, 35] on div at bounding box center [339, 148] width 678 height 297
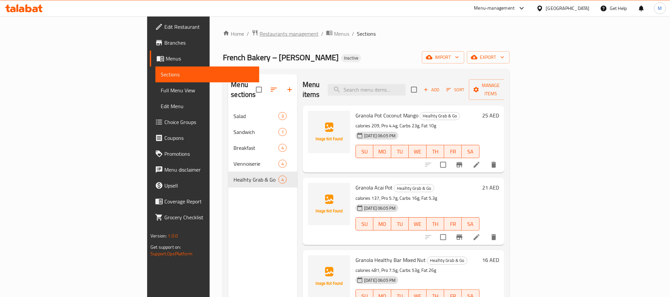
click at [260, 35] on span "Restaurants management" at bounding box center [289, 34] width 59 height 8
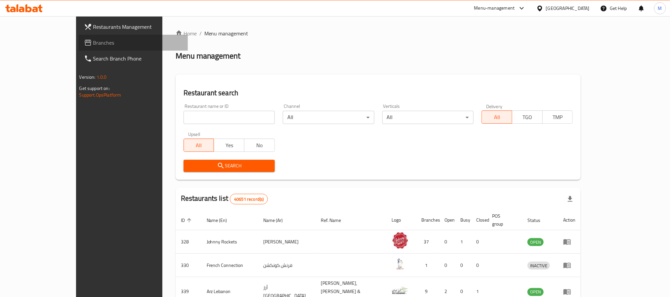
click at [93, 45] on span "Branches" at bounding box center [137, 43] width 89 height 8
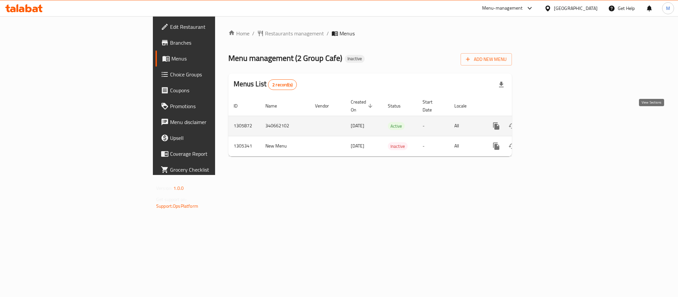
click at [548, 122] on icon "enhanced table" at bounding box center [544, 126] width 8 height 8
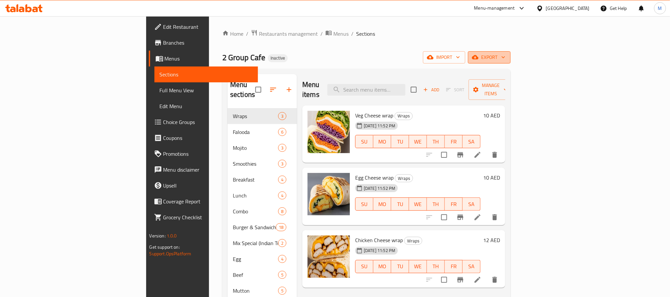
click at [505, 54] on span "export" at bounding box center [489, 57] width 32 height 8
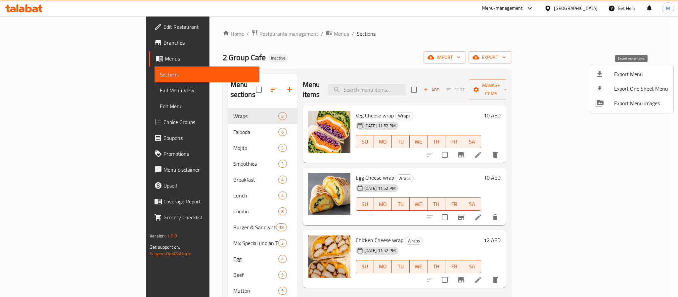
click at [626, 72] on span "Export Menu" at bounding box center [641, 74] width 54 height 8
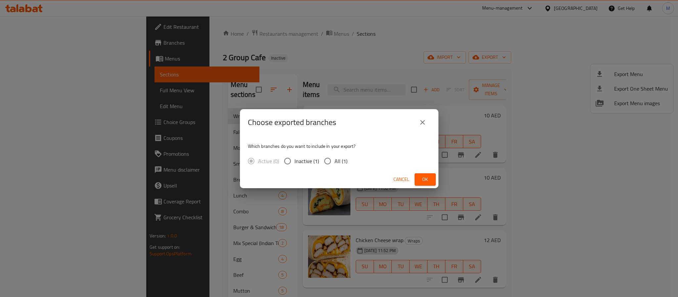
click at [345, 159] on span "All (1)" at bounding box center [340, 161] width 13 height 8
click at [334, 159] on input "All (1)" at bounding box center [327, 161] width 14 height 14
radio input "true"
click at [432, 181] on button "Ok" at bounding box center [424, 179] width 21 height 12
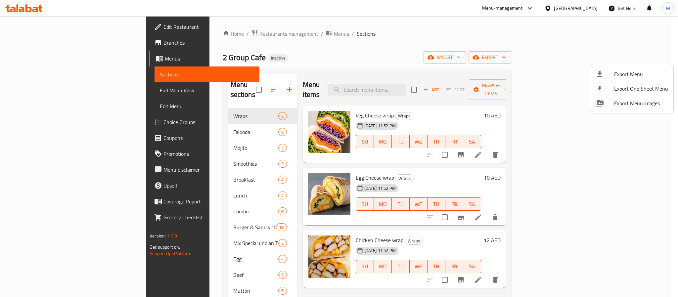
click at [587, 12] on div at bounding box center [339, 148] width 678 height 297
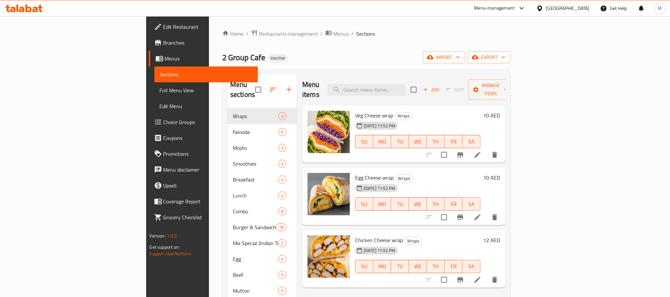
click at [585, 11] on div "[GEOGRAPHIC_DATA]" at bounding box center [568, 8] width 44 height 7
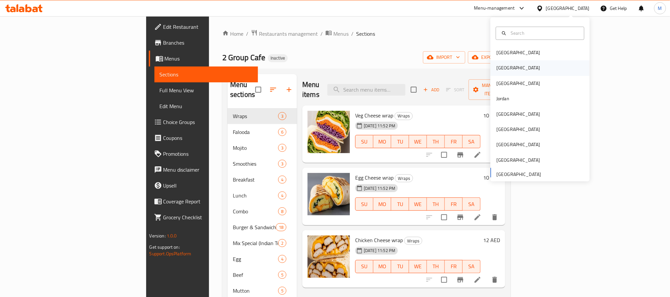
click at [520, 66] on div "Egypt" at bounding box center [539, 68] width 99 height 15
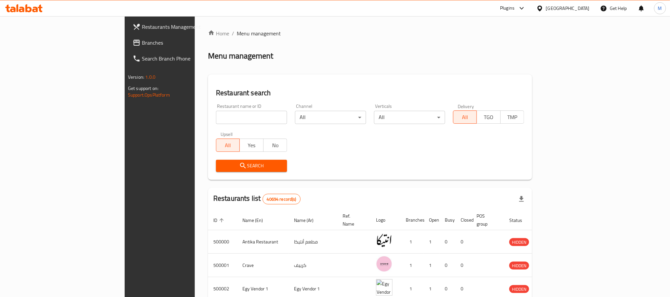
drag, startPoint x: 50, startPoint y: 36, endPoint x: 78, endPoint y: 6, distance: 40.7
click at [127, 36] on link "Branches" at bounding box center [181, 43] width 109 height 16
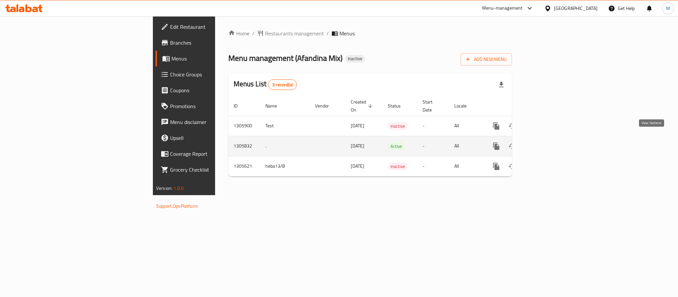
click at [548, 142] on icon "enhanced table" at bounding box center [544, 146] width 8 height 8
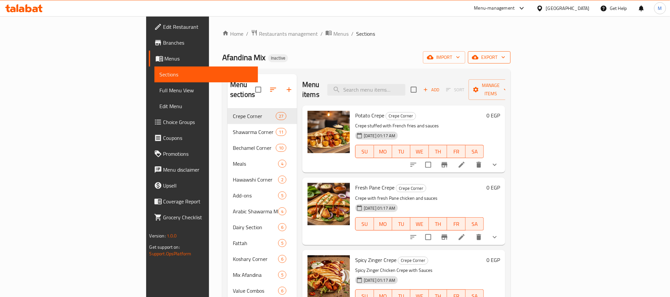
click at [505, 55] on span "export" at bounding box center [489, 57] width 32 height 8
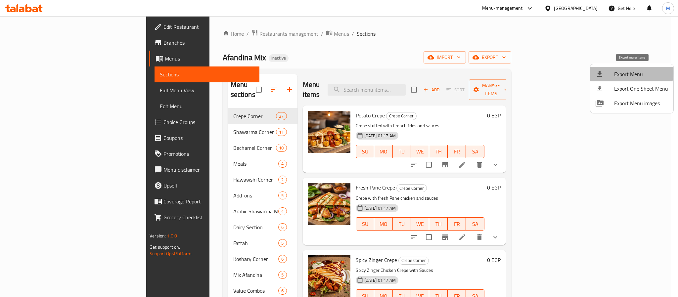
click at [626, 72] on span "Export Menu" at bounding box center [641, 74] width 54 height 8
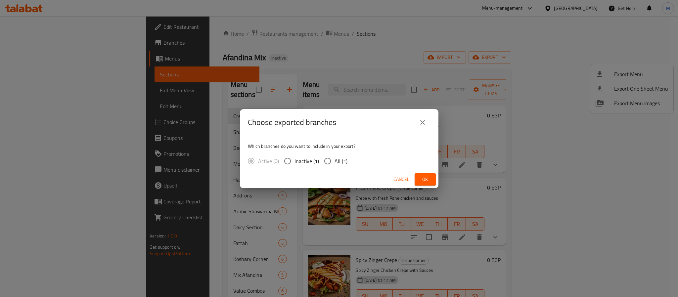
drag, startPoint x: 332, startPoint y: 163, endPoint x: 347, endPoint y: 162, distance: 14.9
click at [332, 162] on input "All (1)" at bounding box center [327, 161] width 14 height 14
radio input "true"
click at [422, 179] on span "Ok" at bounding box center [425, 179] width 11 height 8
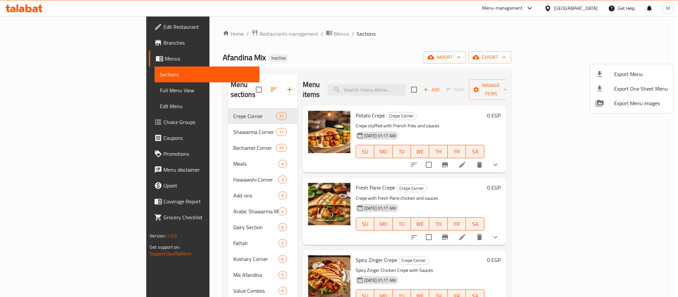
click at [590, 8] on div at bounding box center [339, 148] width 678 height 297
click at [590, 8] on div "Egypt" at bounding box center [571, 8] width 64 height 16
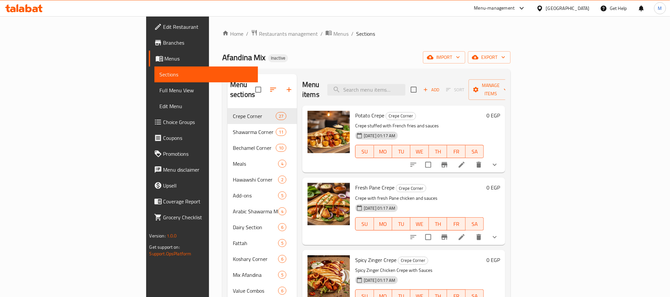
click at [581, 12] on div "Egypt" at bounding box center [568, 8] width 44 height 7
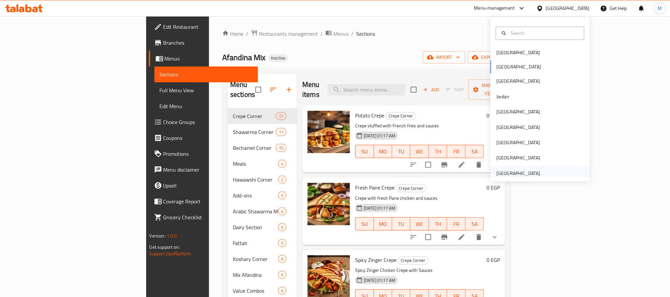
click at [527, 172] on div "United Arab Emirates" at bounding box center [518, 173] width 44 height 7
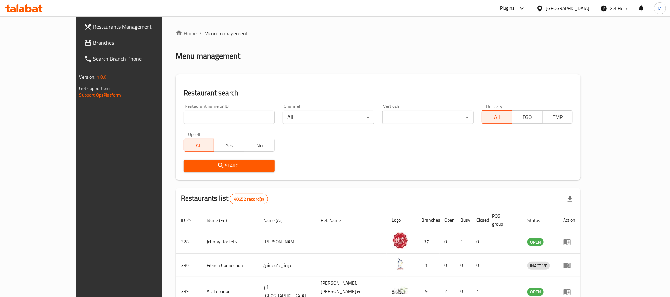
click at [79, 35] on link "Branches" at bounding box center [133, 43] width 109 height 16
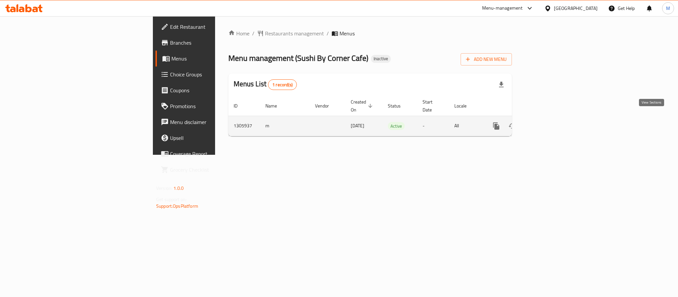
click at [548, 122] on icon "enhanced table" at bounding box center [544, 126] width 8 height 8
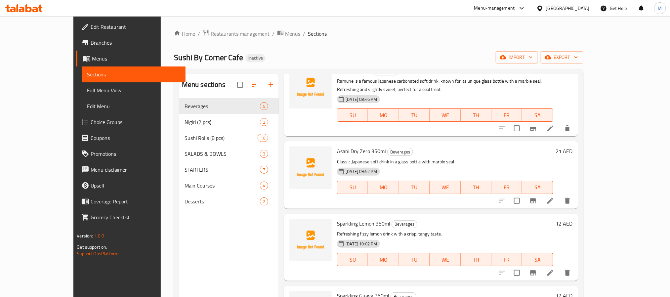
scroll to position [50, 0]
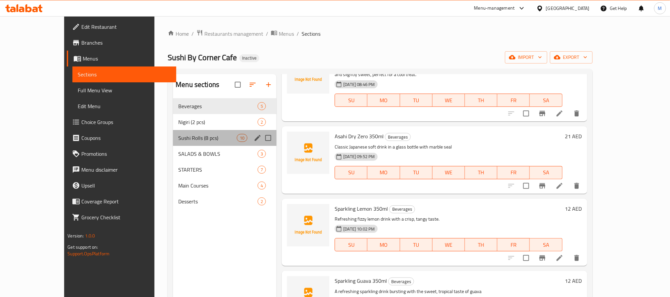
click at [197, 130] on div "Sushi Rolls (8 pcs) 10" at bounding box center [225, 138] width 104 height 16
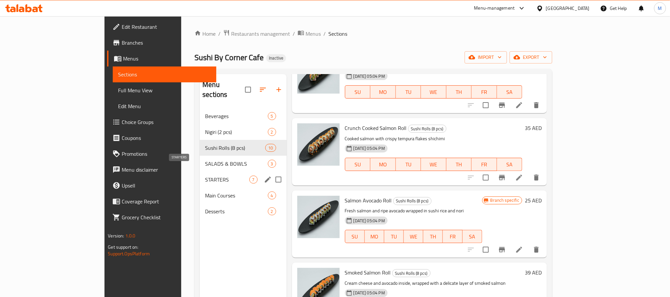
click at [205, 176] on span "STARTERS" at bounding box center [227, 180] width 44 height 8
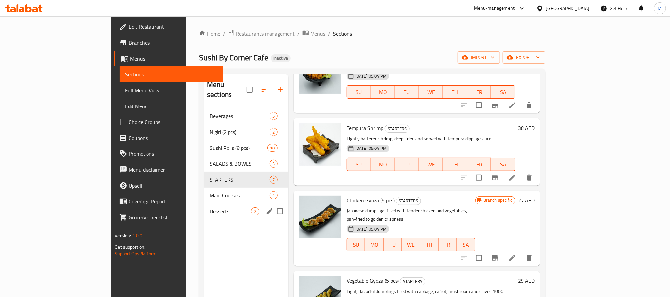
click at [204, 203] on div "Desserts 2" at bounding box center [246, 211] width 84 height 16
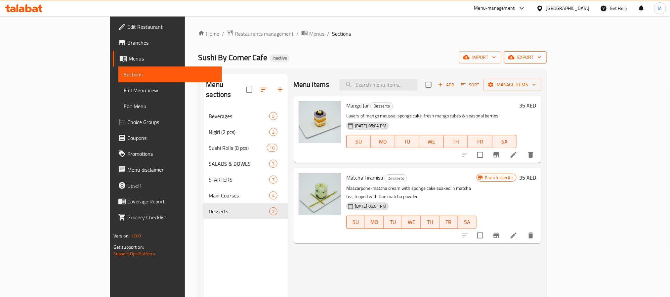
click at [547, 62] on button "export" at bounding box center [525, 57] width 43 height 12
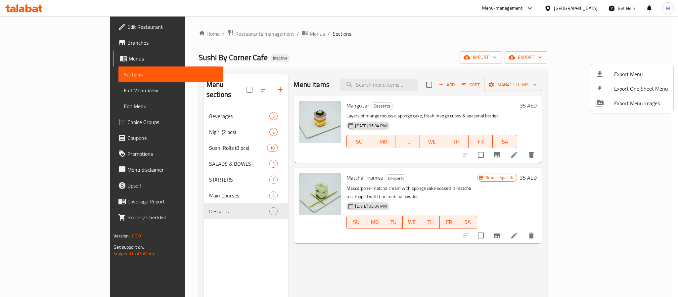
click at [630, 85] on span "Export One Sheet Menu" at bounding box center [641, 89] width 54 height 8
click at [642, 53] on div at bounding box center [339, 148] width 678 height 297
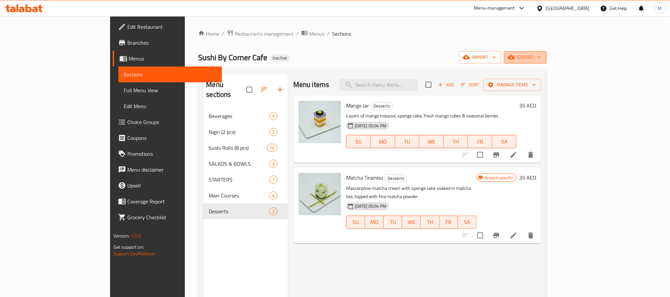
click at [541, 60] on span "export" at bounding box center [525, 57] width 32 height 8
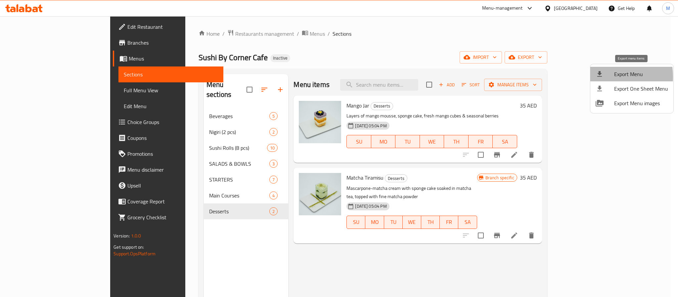
click at [600, 77] on icon at bounding box center [599, 74] width 8 height 8
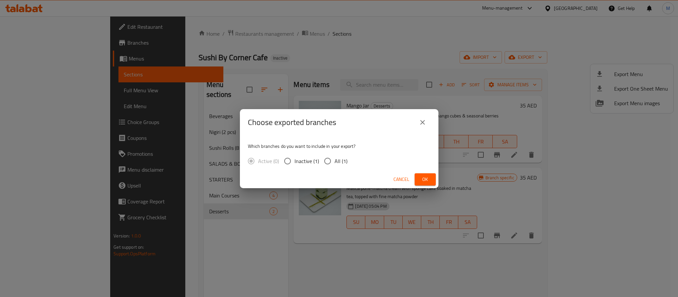
drag, startPoint x: 343, startPoint y: 159, endPoint x: 376, endPoint y: 171, distance: 35.7
click at [343, 160] on span "All (1)" at bounding box center [340, 161] width 13 height 8
click at [334, 160] on input "All (1)" at bounding box center [327, 161] width 14 height 14
radio input "true"
click at [419, 178] on button "Ok" at bounding box center [424, 179] width 21 height 12
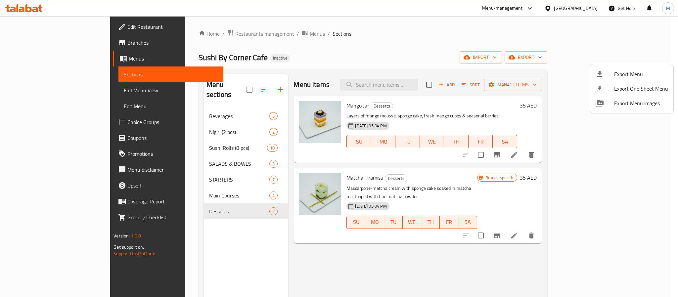
click at [36, 49] on div at bounding box center [339, 148] width 678 height 297
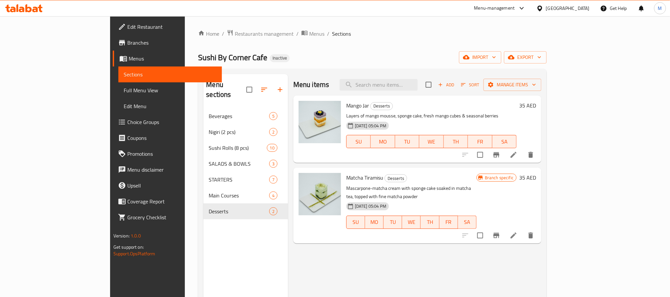
click at [127, 47] on span "Branches" at bounding box center [171, 43] width 89 height 8
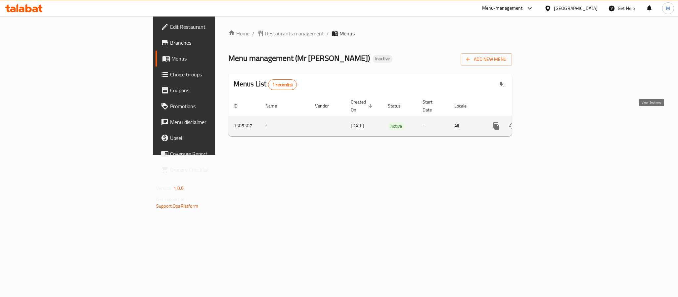
click at [548, 122] on icon "enhanced table" at bounding box center [544, 126] width 8 height 8
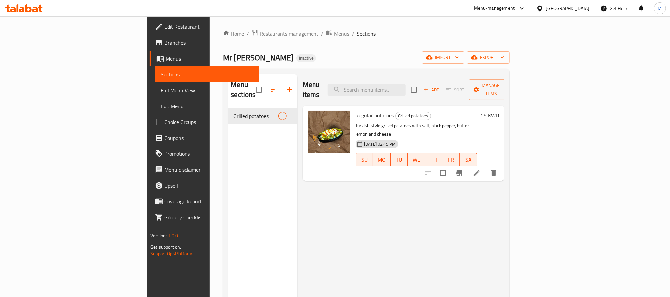
click at [463, 169] on icon "Branch-specific-item" at bounding box center [459, 173] width 8 height 8
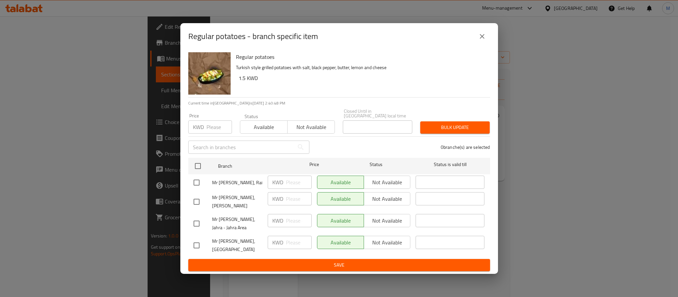
click at [597, 186] on div "Regular potatoes - branch specific item Regular potatoes Turkish style grilled …" at bounding box center [339, 148] width 678 height 297
click at [479, 44] on button "close" at bounding box center [482, 36] width 16 height 16
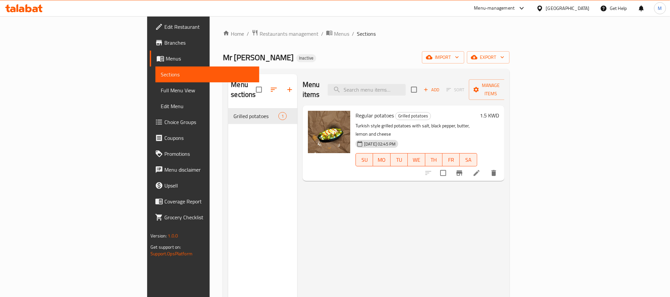
click at [504, 59] on span "export" at bounding box center [488, 57] width 32 height 8
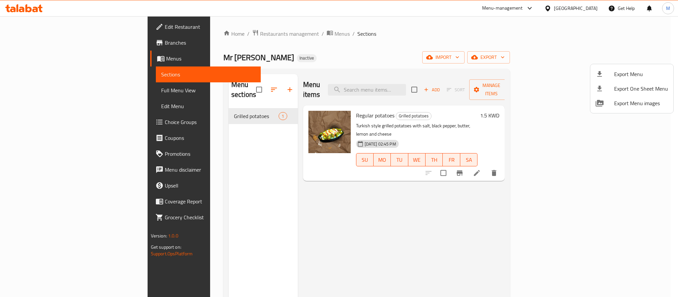
click at [602, 75] on icon at bounding box center [599, 74] width 8 height 8
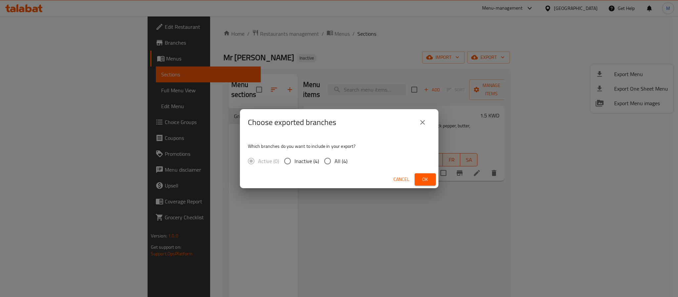
click at [334, 160] on span "All (4)" at bounding box center [340, 161] width 13 height 8
click at [334, 160] on input "All (4)" at bounding box center [327, 161] width 14 height 14
radio input "true"
click at [422, 176] on span "Ok" at bounding box center [425, 179] width 11 height 8
